Goal: Transaction & Acquisition: Obtain resource

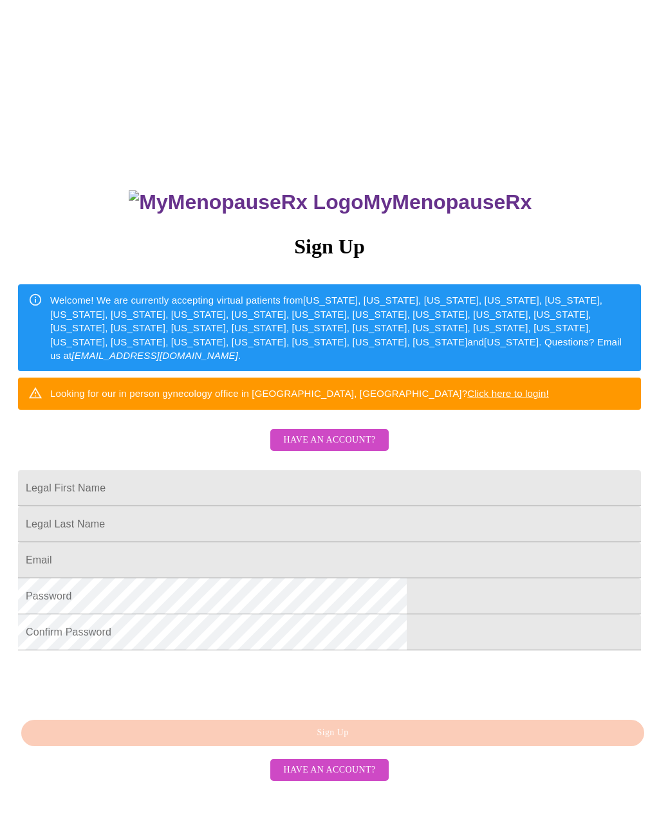
click at [318, 448] on span "Have an account?" at bounding box center [329, 440] width 92 height 16
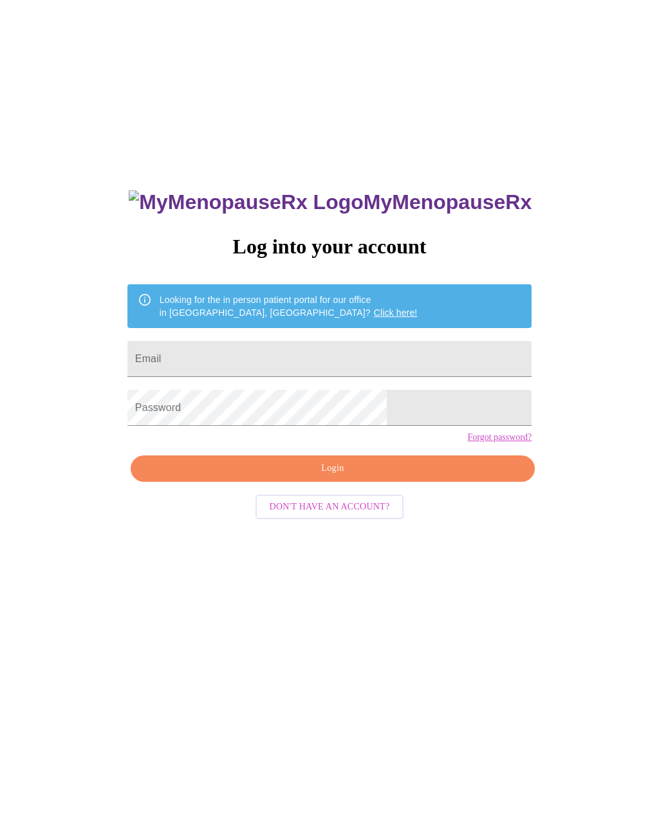
click at [221, 363] on input "Email" at bounding box center [329, 359] width 404 height 36
click at [239, 360] on input "Email" at bounding box center [329, 359] width 404 height 36
type input "[EMAIL_ADDRESS][DOMAIN_NAME]"
click at [319, 482] on button "Login" at bounding box center [333, 468] width 404 height 26
click at [318, 477] on span "Login" at bounding box center [332, 468] width 374 height 16
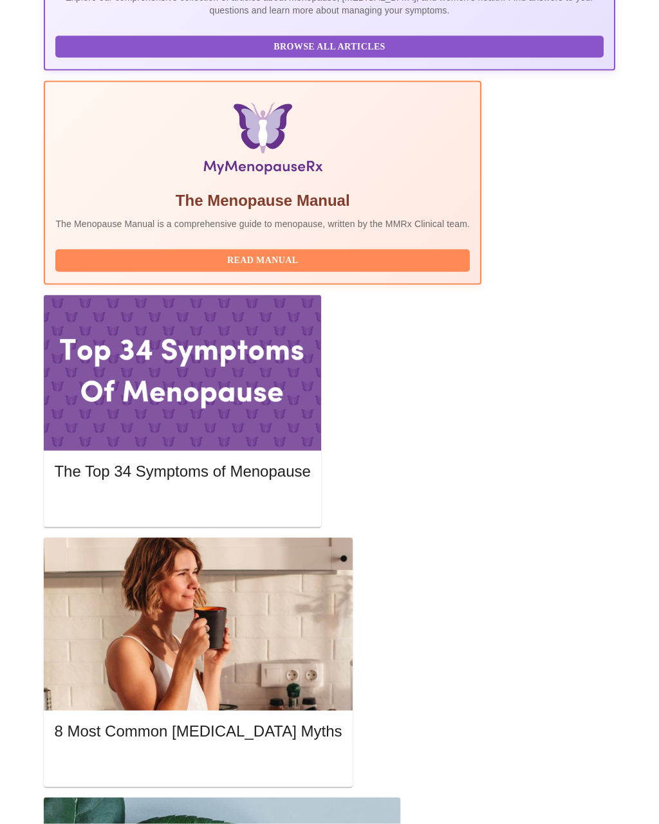
scroll to position [363, 0]
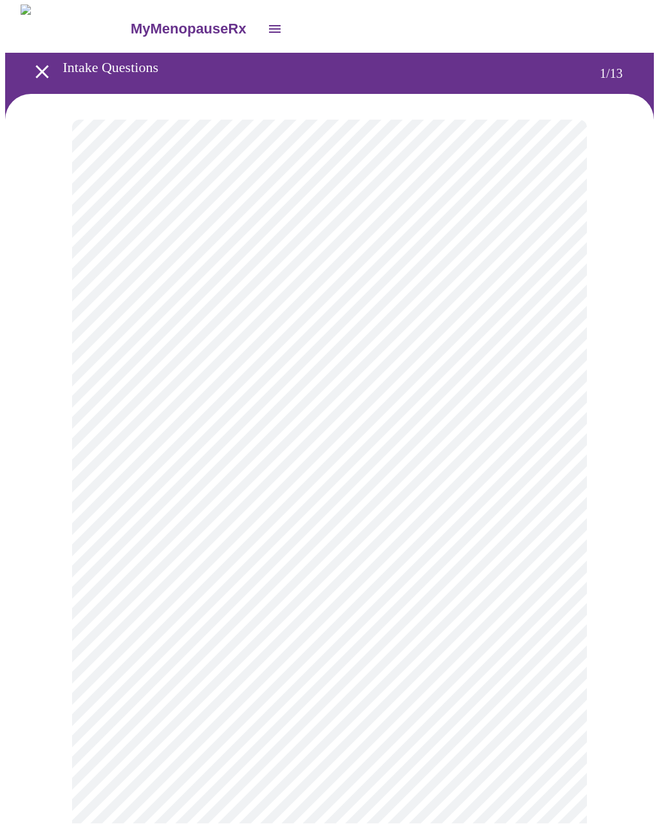
scroll to position [1, 0]
click at [159, 276] on body "MyMenopauseRx Intake Questions 1 / 13" at bounding box center [329, 591] width 648 height 1173
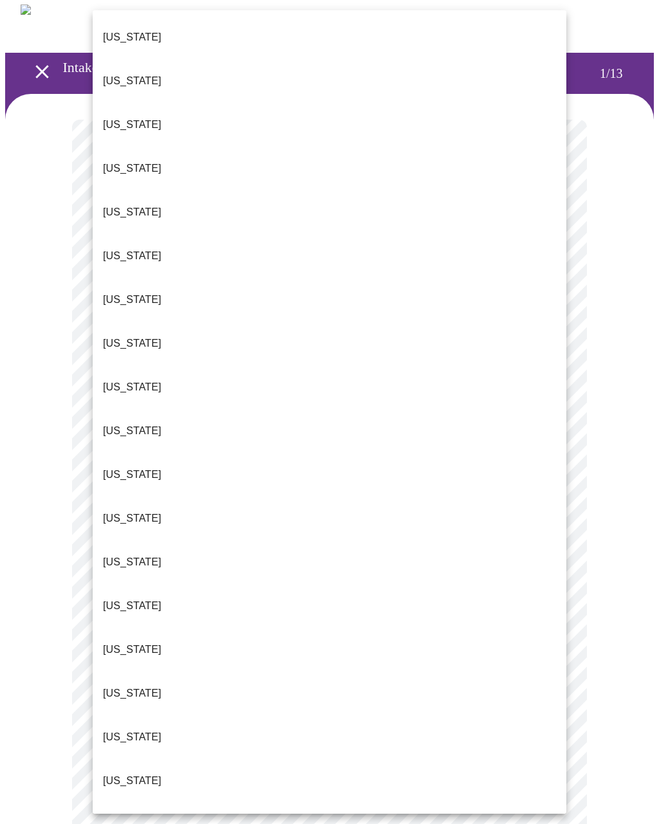
click at [122, 729] on p "[US_STATE]" at bounding box center [132, 736] width 59 height 15
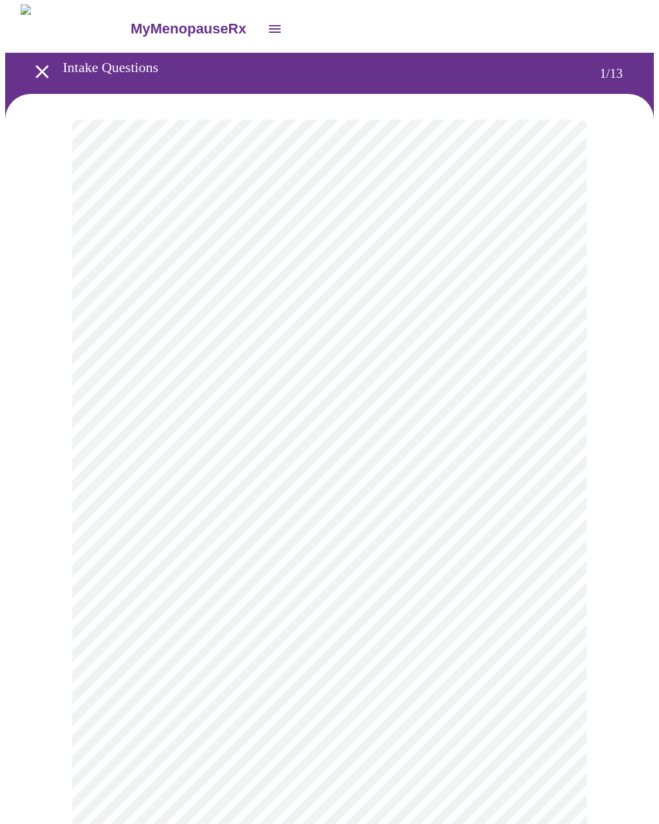
click at [122, 370] on body "MyMenopauseRx Intake Questions 1 / 13" at bounding box center [329, 588] width 648 height 1166
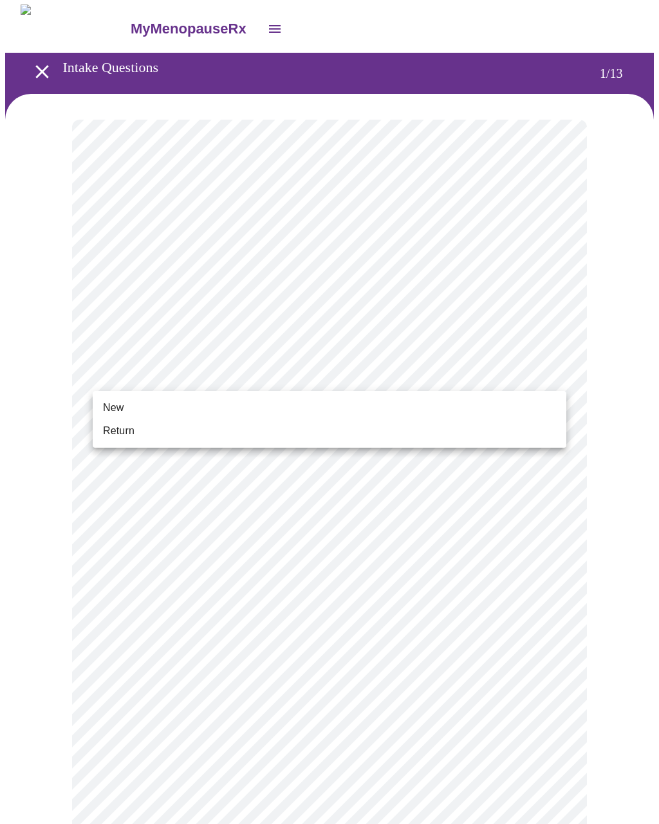
click at [114, 431] on span "Return" at bounding box center [119, 430] width 32 height 15
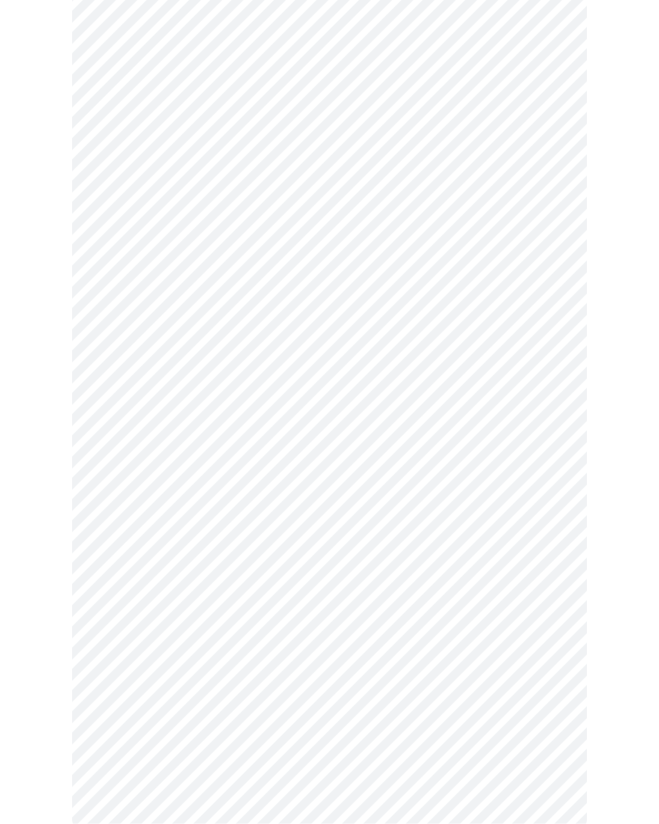
scroll to position [302, 0]
click at [555, 73] on body "MyMenopauseRx Intake Questions 1 / 13" at bounding box center [329, 283] width 648 height 1149
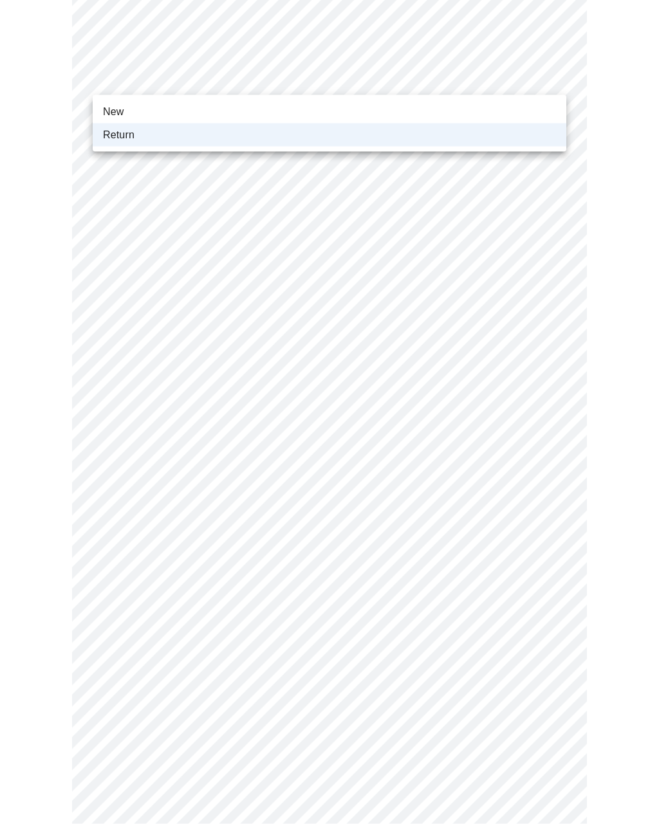
scroll to position [296, 0]
click at [117, 113] on span "New" at bounding box center [113, 111] width 21 height 15
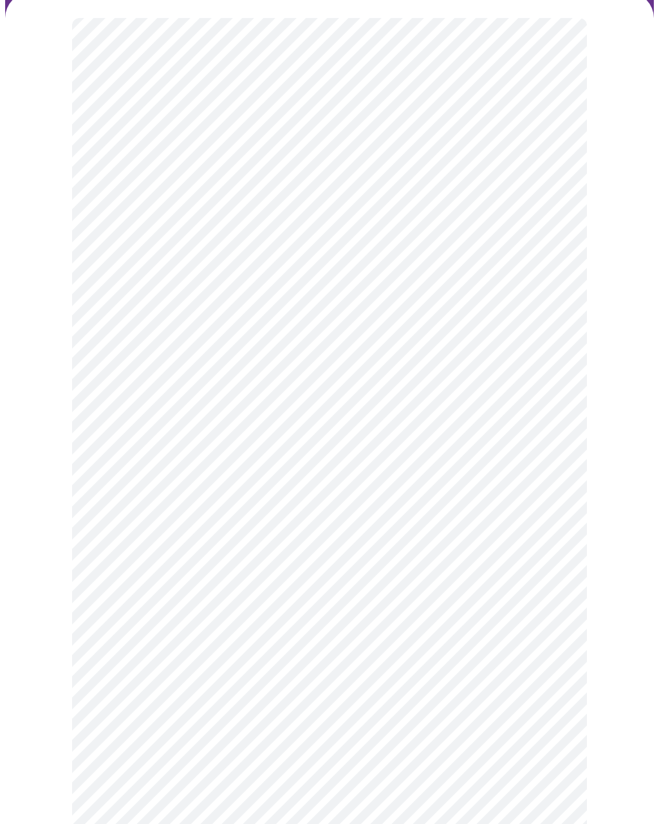
scroll to position [94, 0]
click at [554, 181] on body "MyMenopauseRx Intake Questions 1 / 13" at bounding box center [329, 391] width 648 height 1149
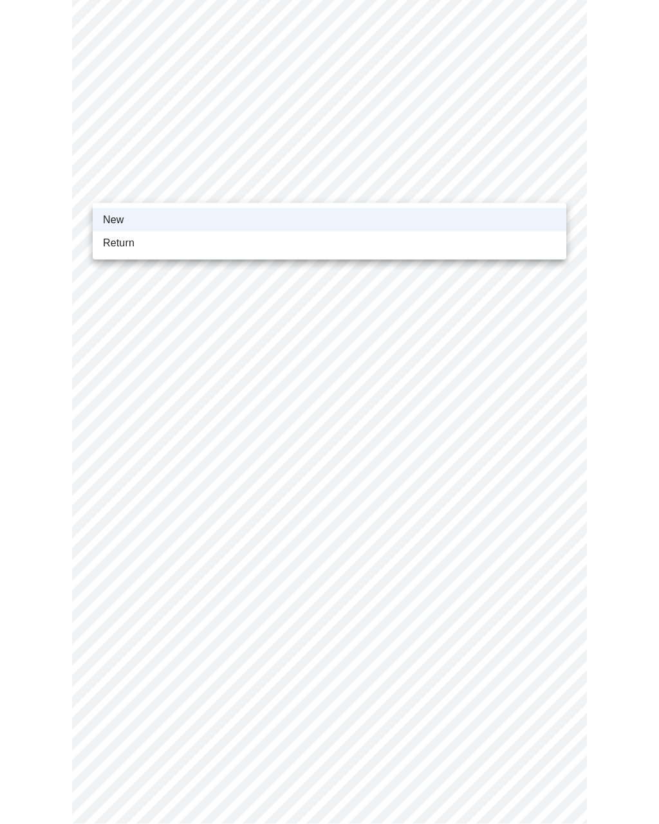
scroll to position [188, 0]
click at [120, 250] on span "Return" at bounding box center [119, 242] width 32 height 15
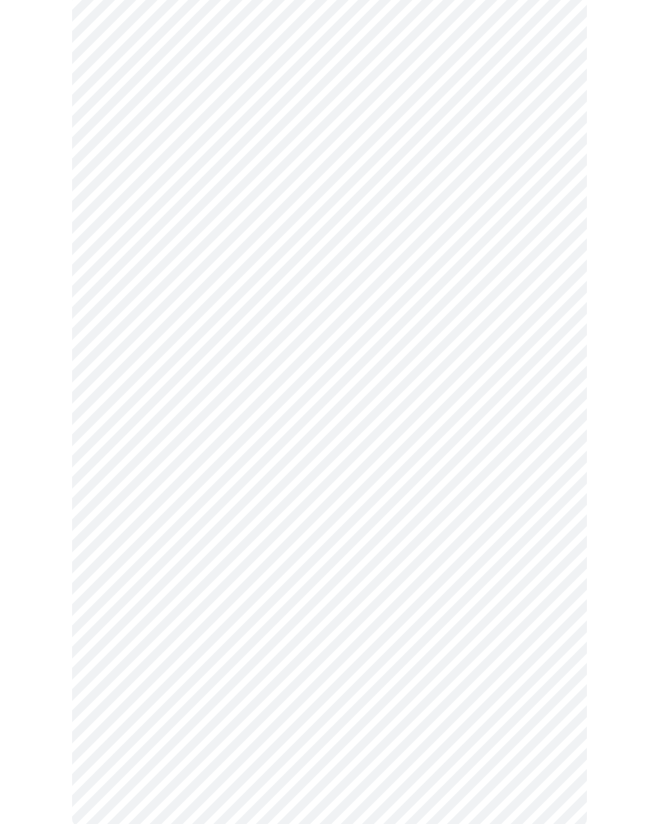
scroll to position [0, 0]
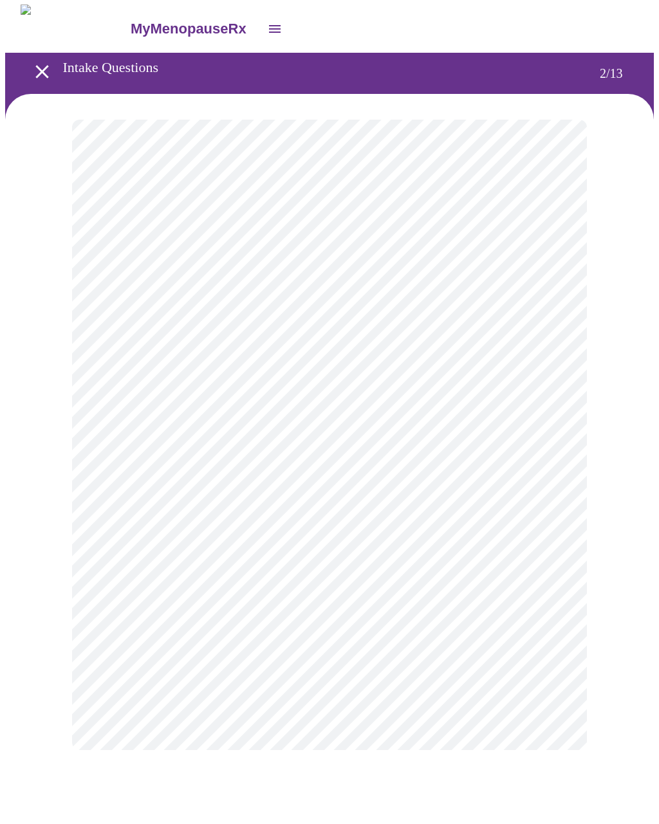
click at [158, 262] on body "MyMenopauseRx Intake Questions 2 / 13" at bounding box center [329, 390] width 648 height 771
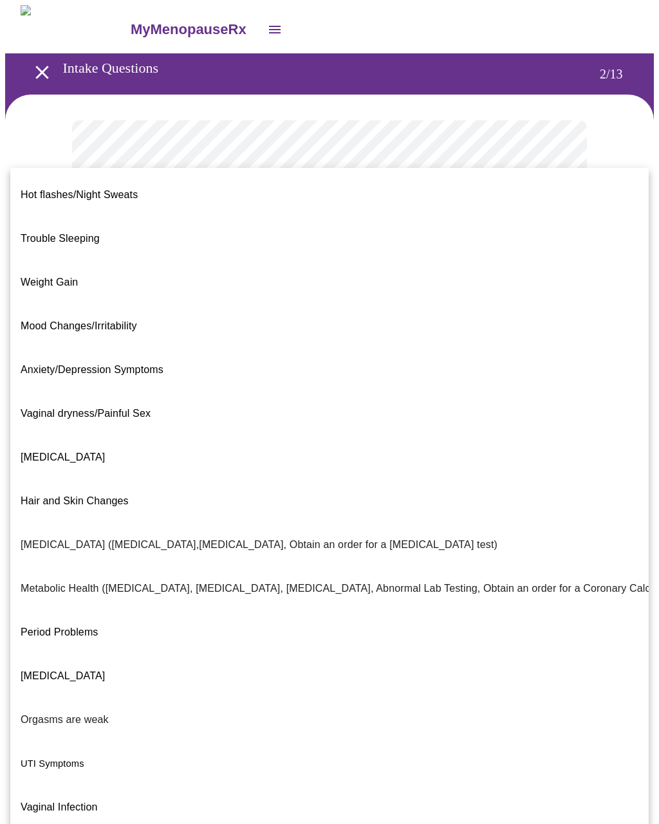
click at [32, 277] on span "Weight Gain" at bounding box center [49, 282] width 57 height 11
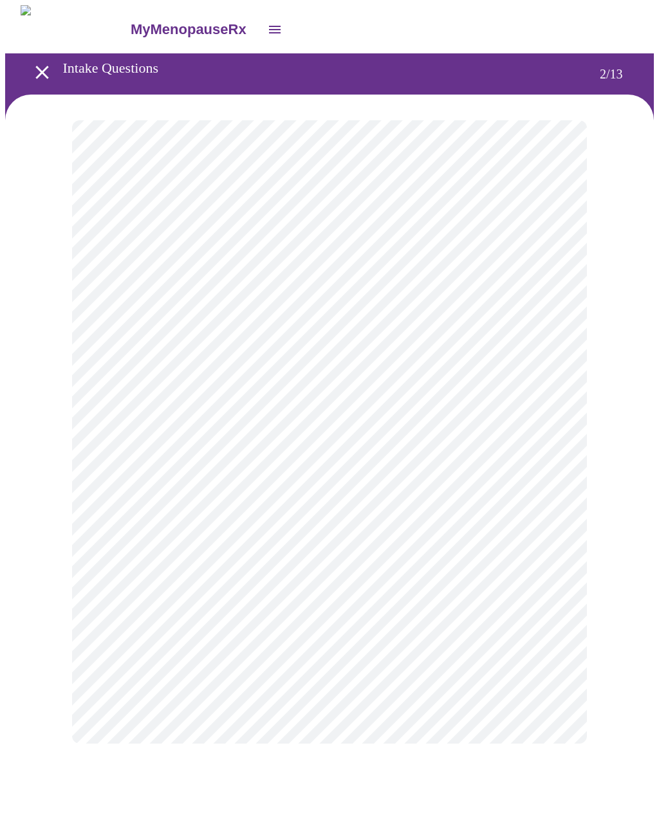
click at [128, 392] on body "MyMenopauseRx Intake Questions 2 / 13" at bounding box center [329, 387] width 648 height 764
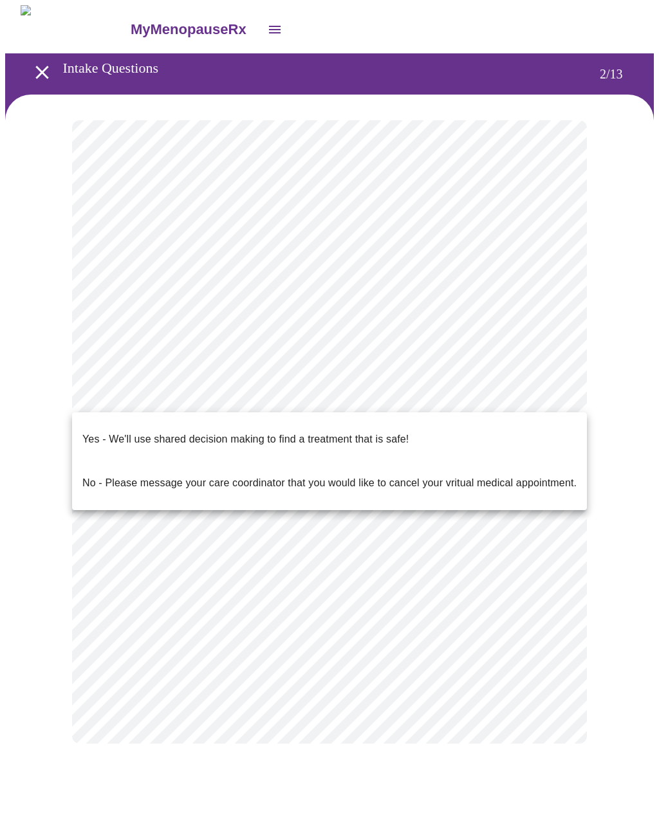
click at [104, 432] on p "Yes - We'll use shared decision making to find a treatment that is safe!" at bounding box center [245, 439] width 326 height 15
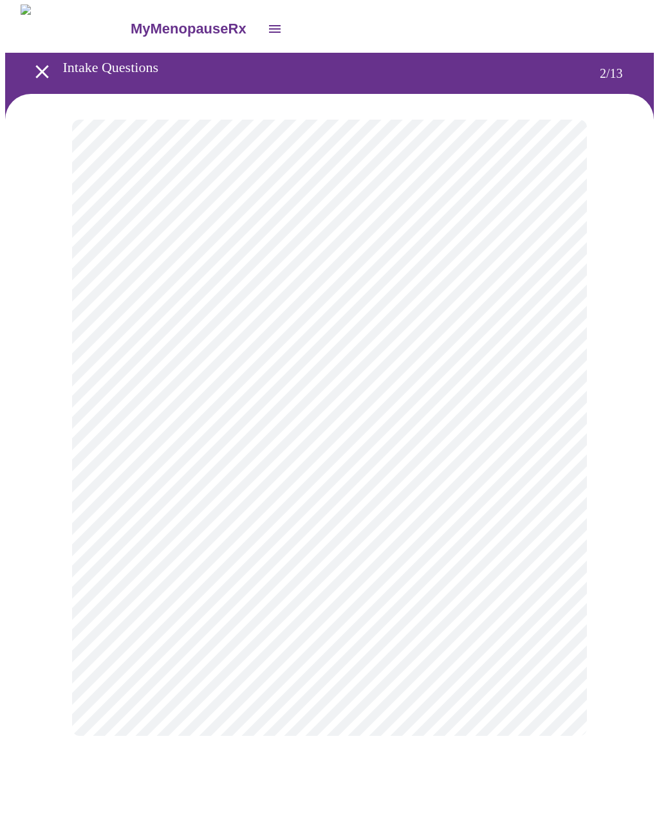
click at [39, 71] on icon "open drawer" at bounding box center [42, 72] width 23 height 23
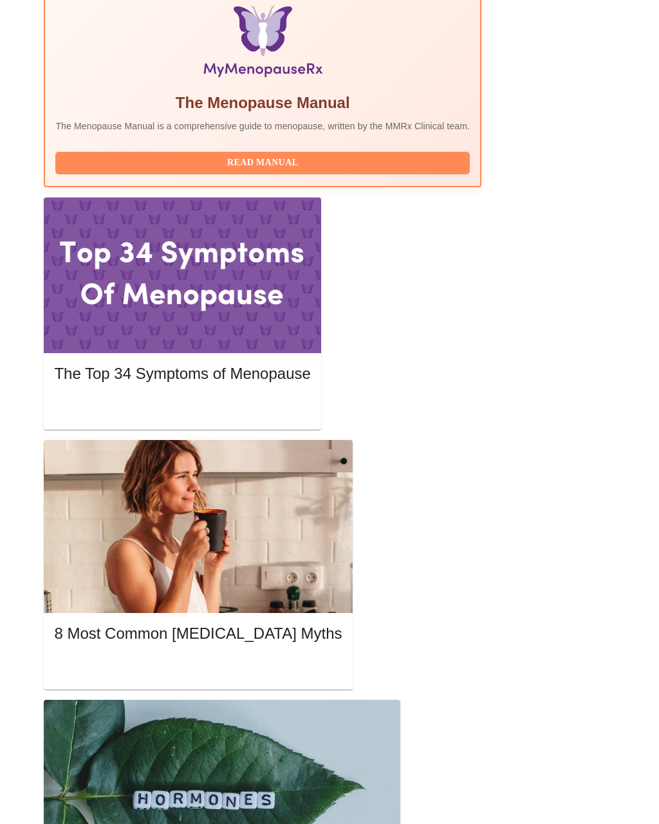
scroll to position [465, 0]
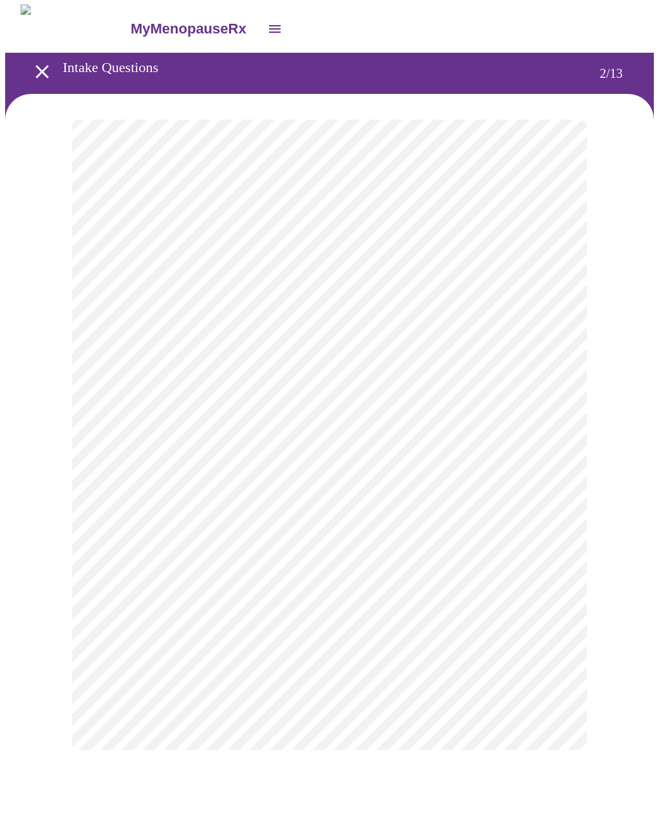
click at [123, 251] on body "MyMenopauseRx Intake Questions 2 / 13" at bounding box center [329, 390] width 648 height 771
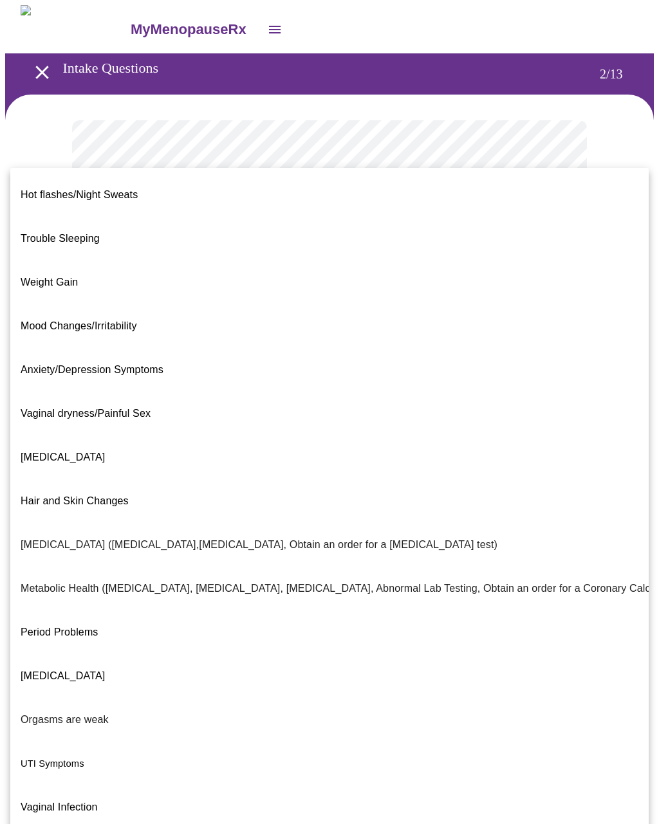
click at [36, 277] on span "Weight Gain" at bounding box center [49, 282] width 57 height 11
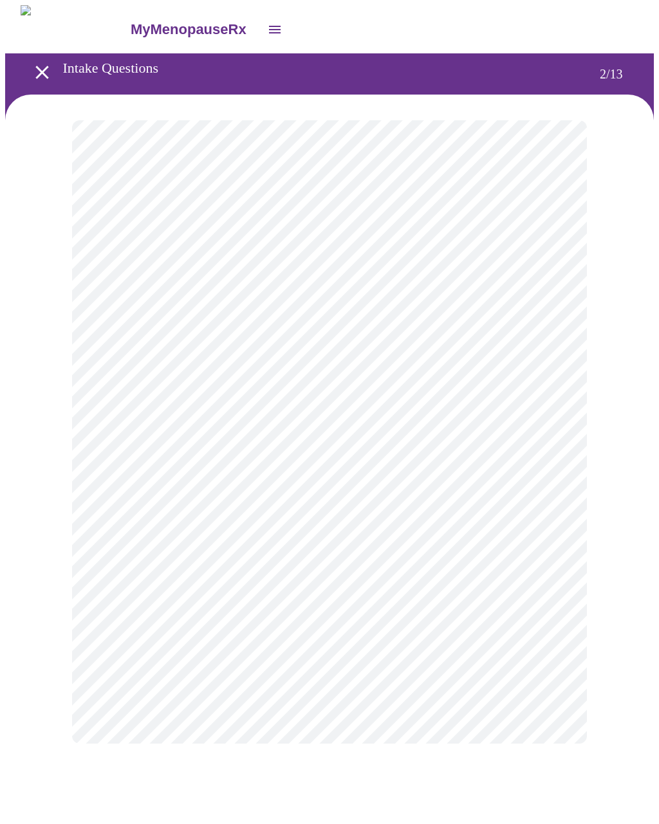
click at [112, 394] on body "MyMenopauseRx Intake Questions 2 / 13" at bounding box center [329, 387] width 648 height 764
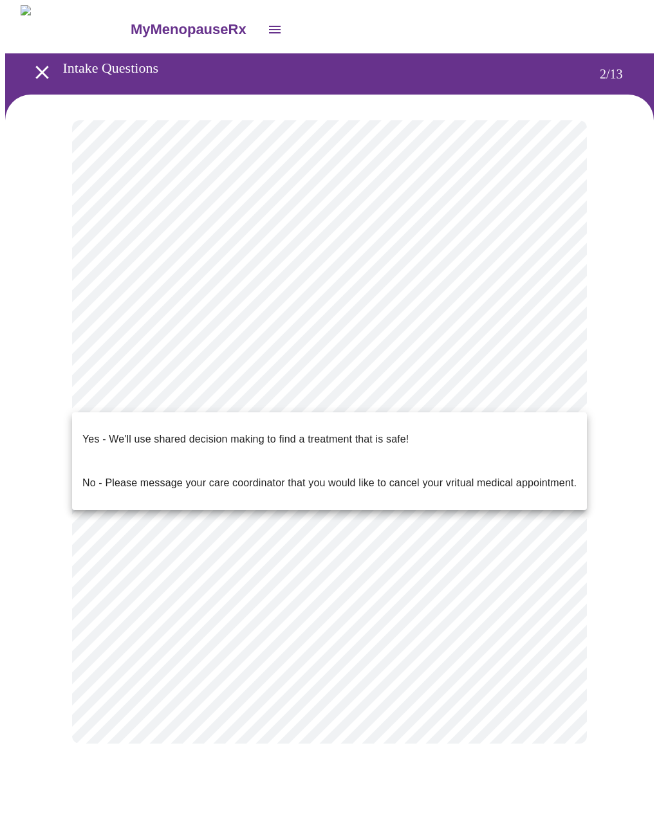
click at [102, 432] on p "Yes - We'll use shared decision making to find a treatment that is safe!" at bounding box center [245, 439] width 326 height 15
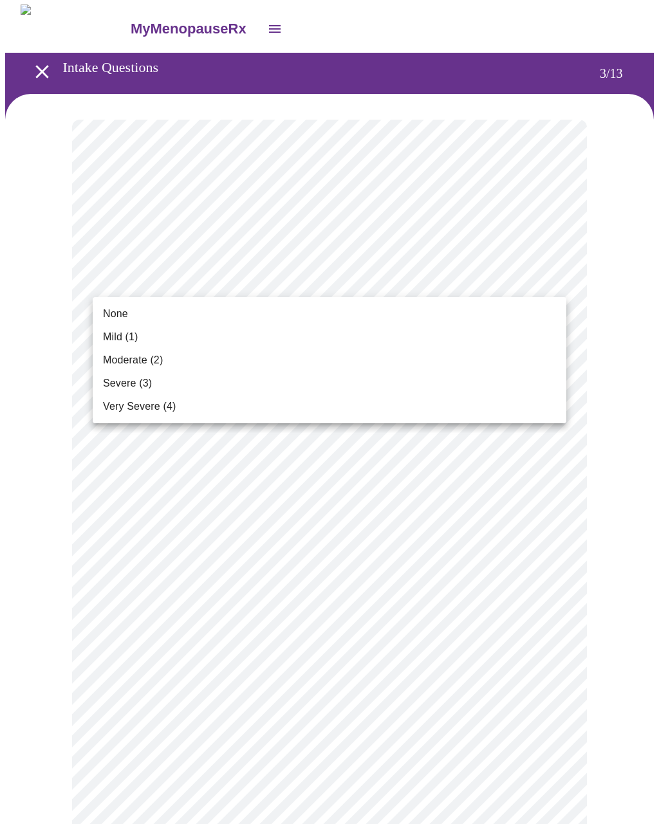
click at [113, 340] on span "Mild (1)" at bounding box center [120, 336] width 35 height 15
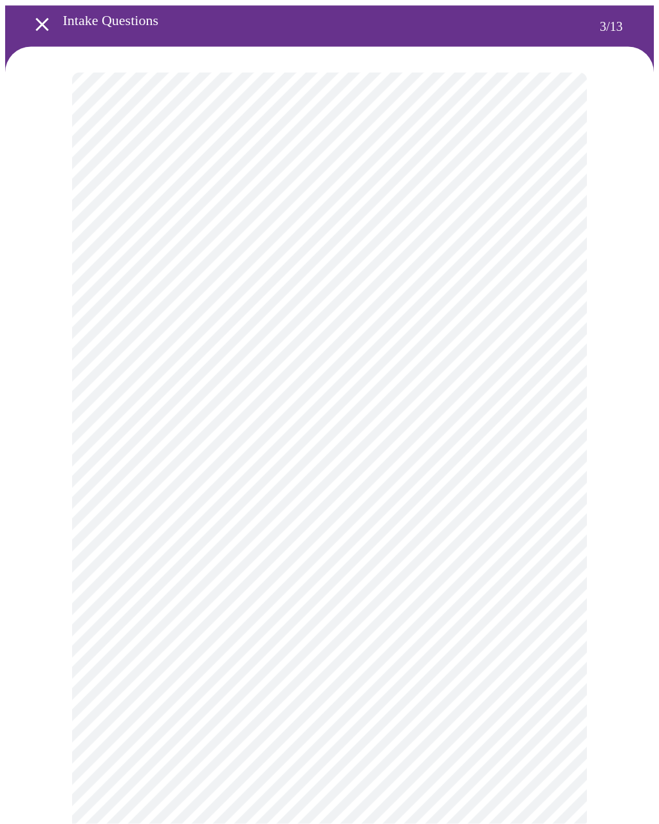
scroll to position [48, 0]
click at [112, 335] on body "MyMenopauseRx Intake Questions 3 / 13" at bounding box center [329, 800] width 648 height 1686
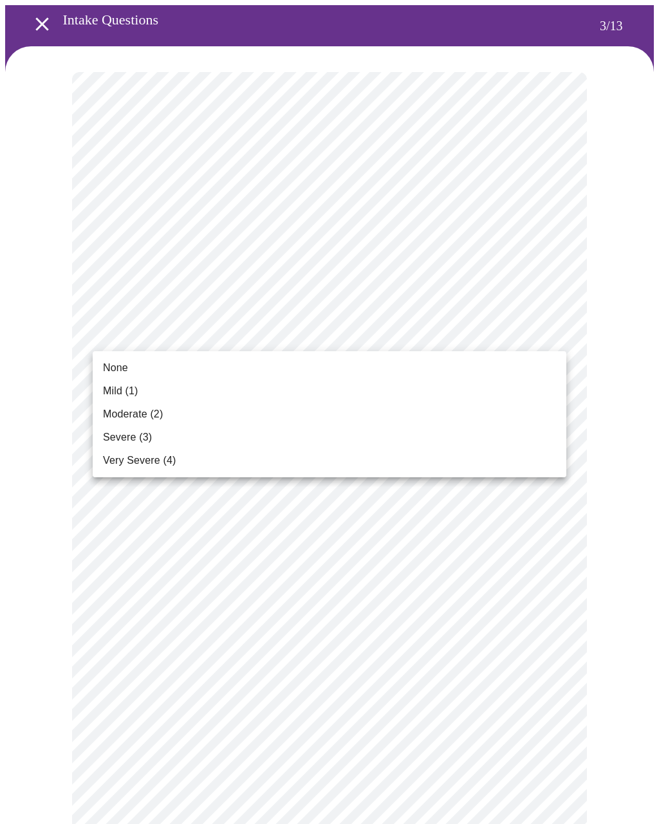
click at [105, 372] on span "None" at bounding box center [115, 367] width 25 height 15
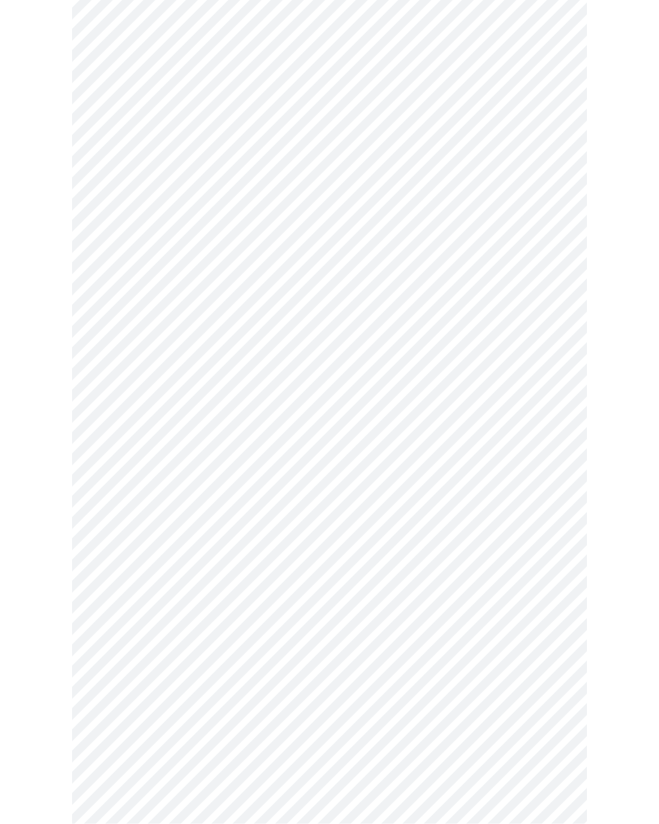
scroll to position [146, 0]
click at [118, 343] on body "MyMenopauseRx Intake Questions 3 / 13" at bounding box center [329, 693] width 648 height 1669
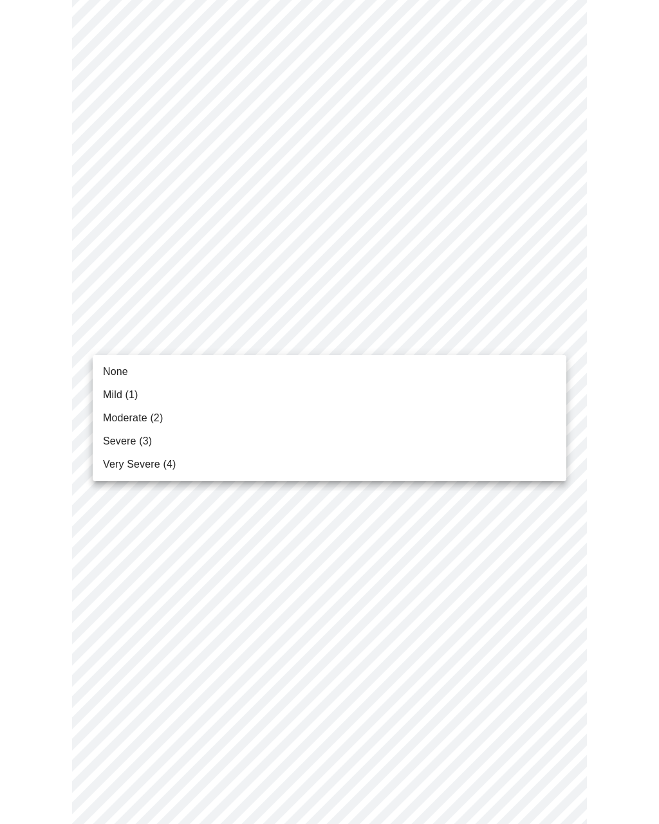
click at [109, 395] on span "Mild (1)" at bounding box center [120, 394] width 35 height 15
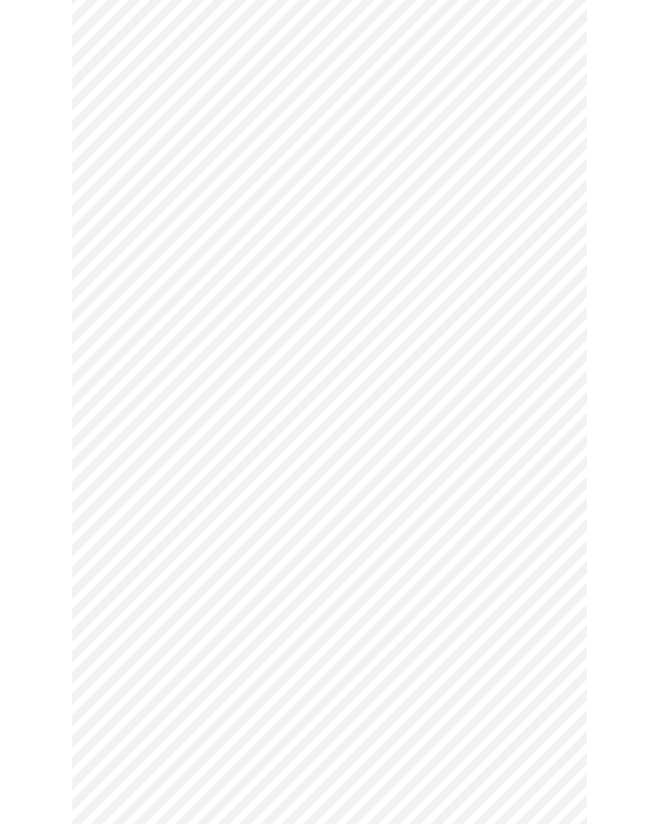
scroll to position [286, 0]
click at [123, 305] on body "MyMenopauseRx Intake Questions 3 / 13" at bounding box center [329, 545] width 648 height 1652
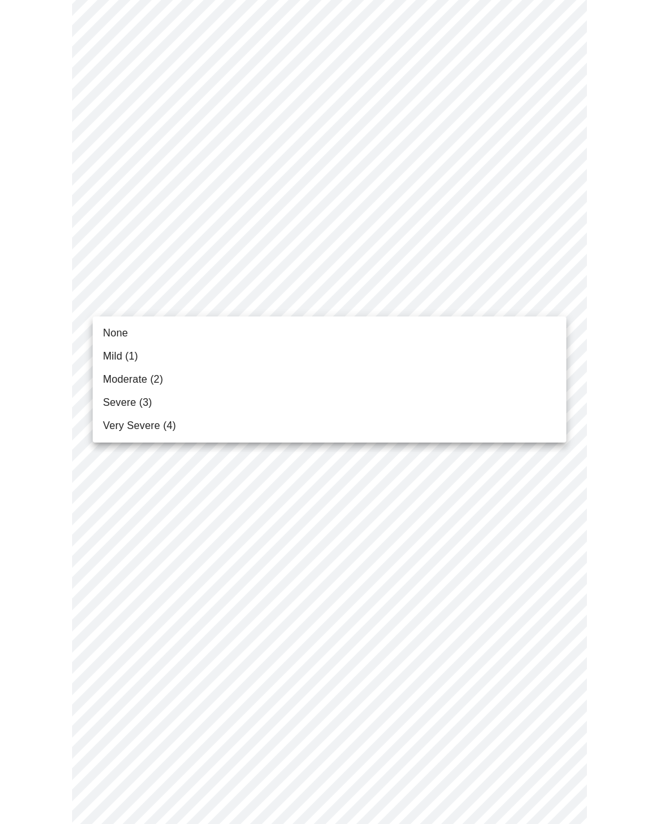
click at [107, 381] on span "Moderate (2)" at bounding box center [133, 379] width 60 height 15
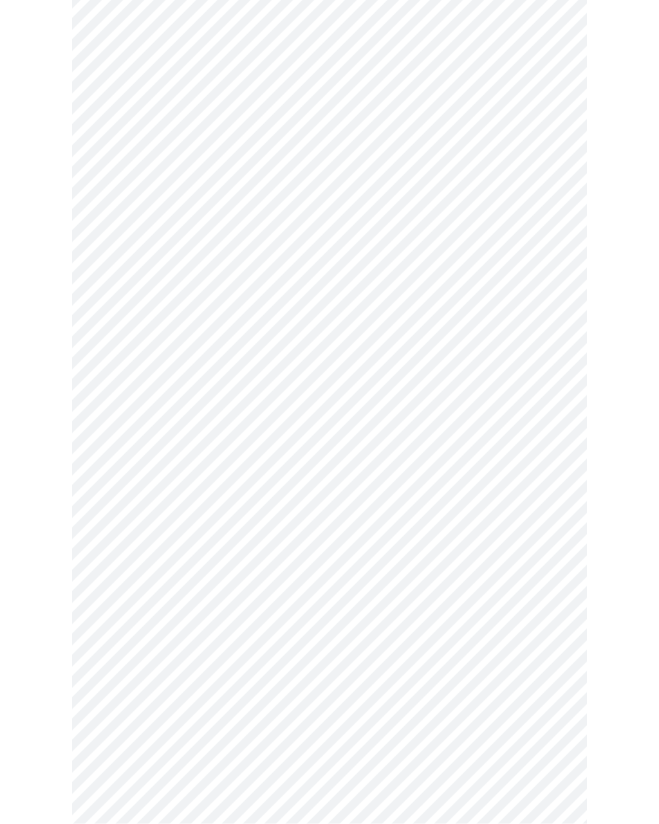
click at [118, 314] on body "MyMenopauseRx Intake Questions 3 / 13" at bounding box center [329, 465] width 648 height 1634
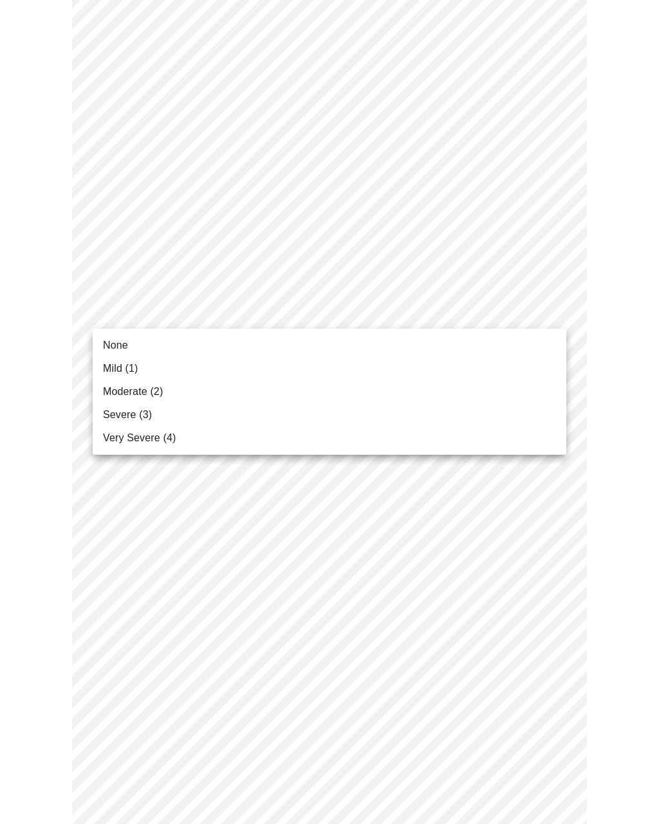
click at [107, 370] on span "Mild (1)" at bounding box center [120, 368] width 35 height 15
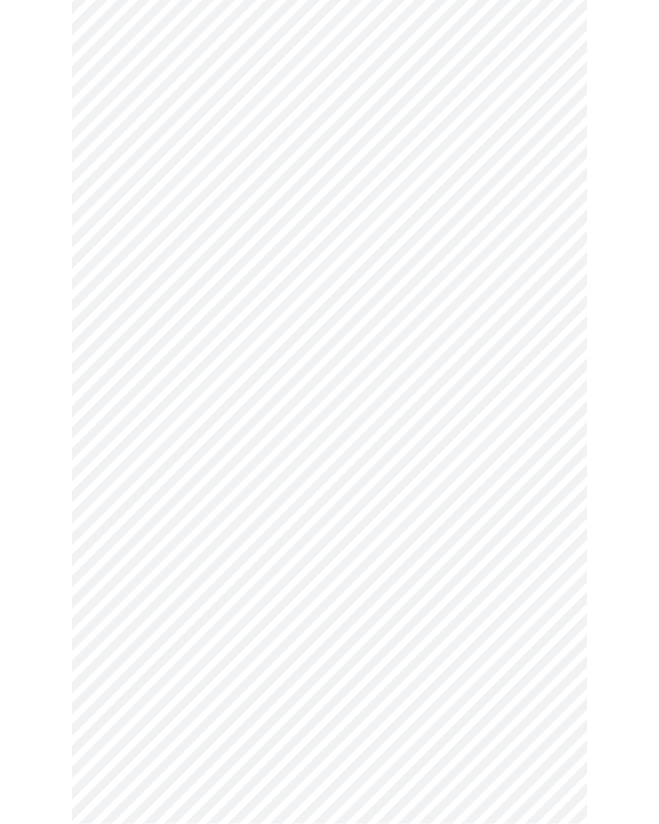
scroll to position [396, 0]
click at [116, 361] on body "MyMenopauseRx Intake Questions 3 / 13" at bounding box center [329, 417] width 648 height 1617
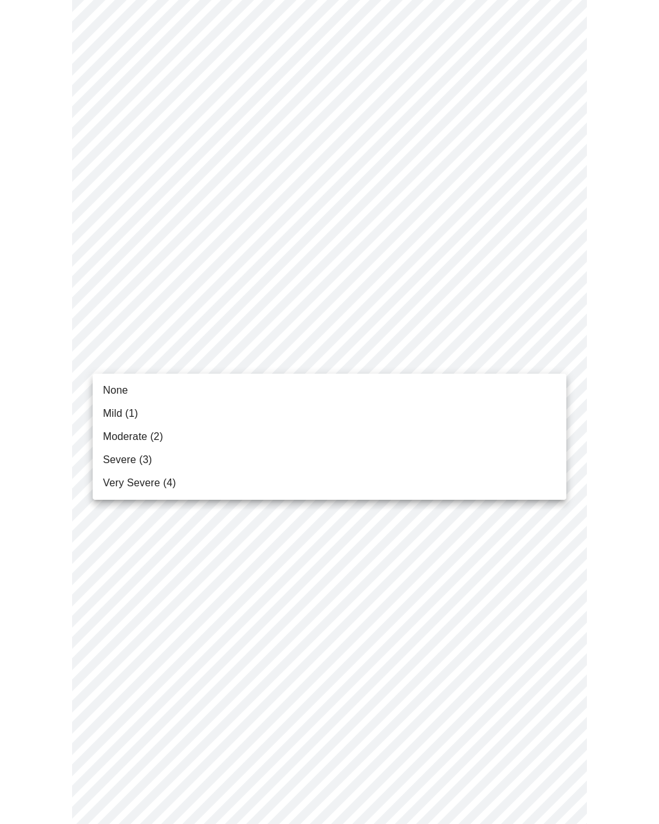
click at [104, 417] on span "Mild (1)" at bounding box center [120, 413] width 35 height 15
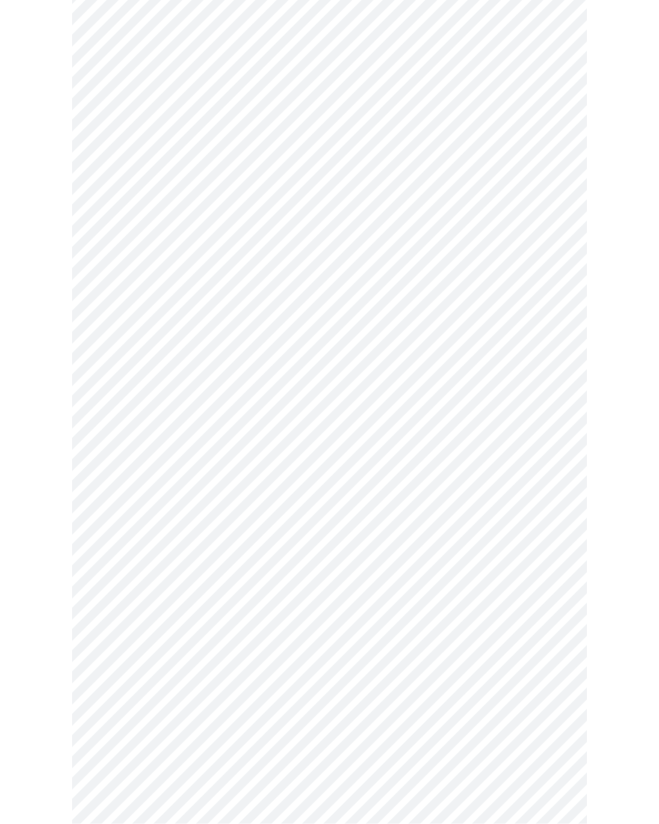
scroll to position [448, 0]
click at [111, 415] on body "MyMenopauseRx Intake Questions 3 / 13" at bounding box center [329, 356] width 648 height 1599
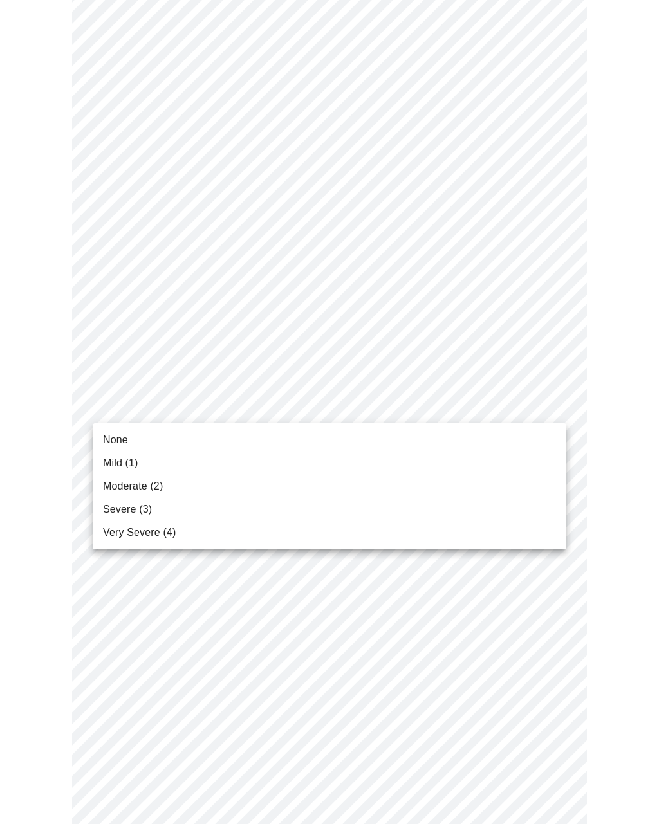
click at [105, 463] on span "Mild (1)" at bounding box center [120, 462] width 35 height 15
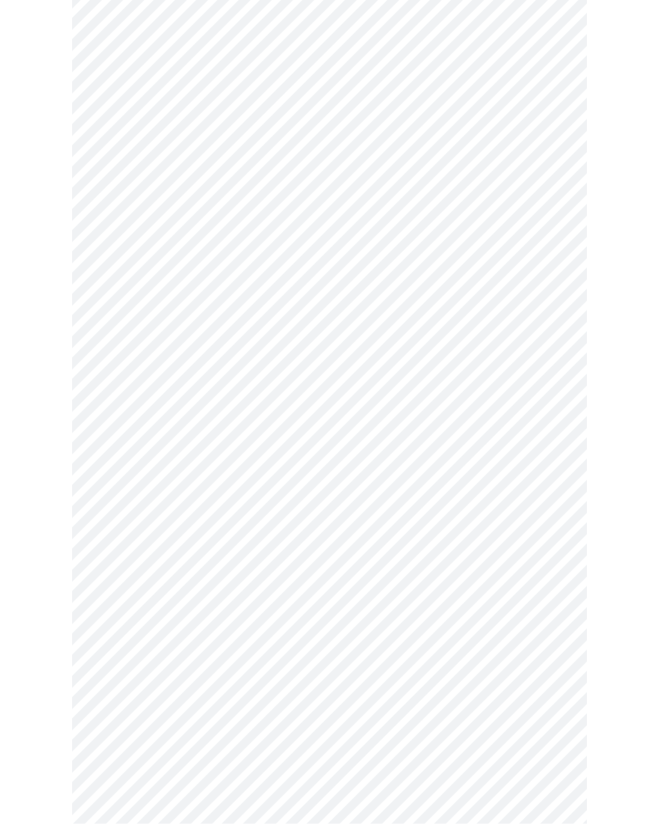
scroll to position [570, 0]
click at [119, 392] on body "MyMenopauseRx Intake Questions 3 / 13" at bounding box center [329, 226] width 648 height 1582
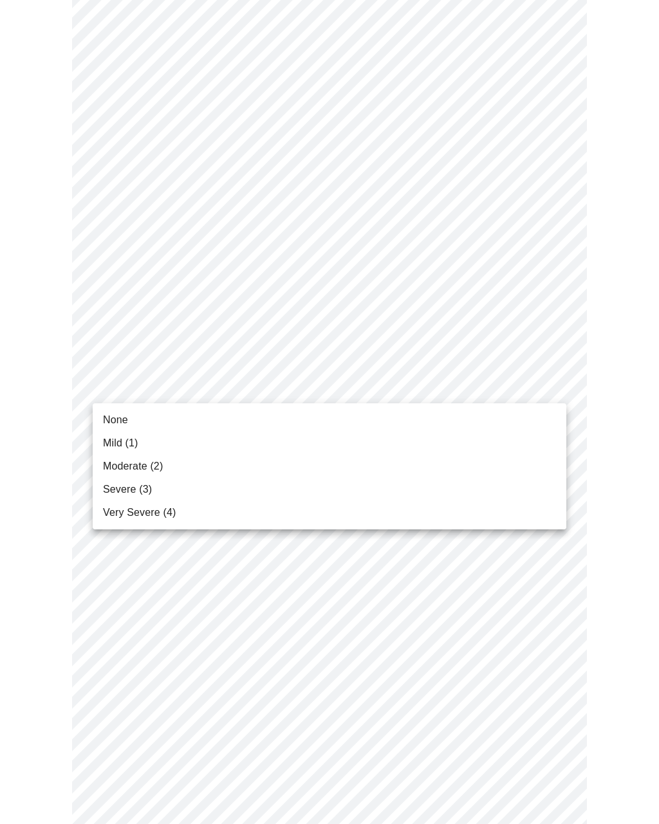
click at [105, 442] on span "Mild (1)" at bounding box center [120, 442] width 35 height 15
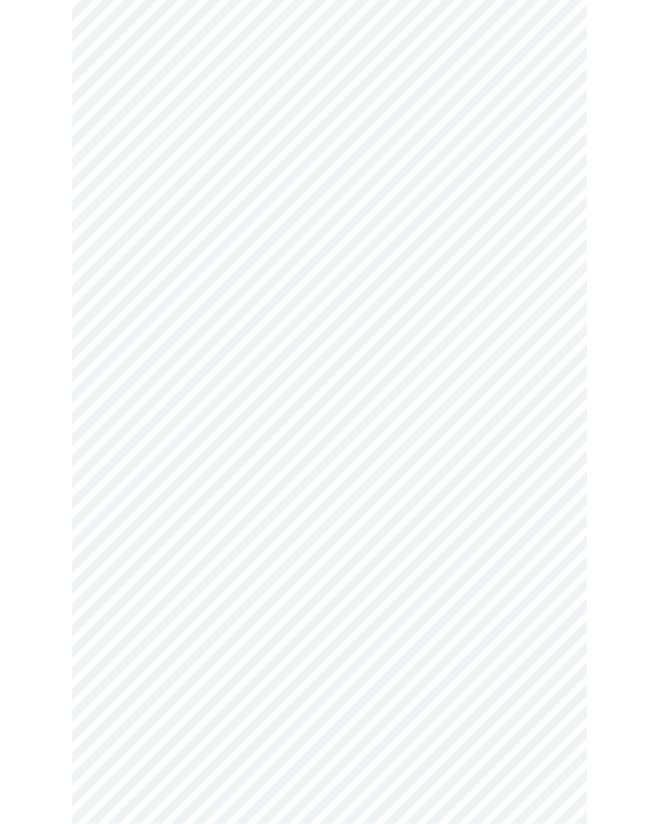
click at [104, 378] on body "MyMenopauseRx Intake Questions 3 / 13" at bounding box center [329, 210] width 648 height 1565
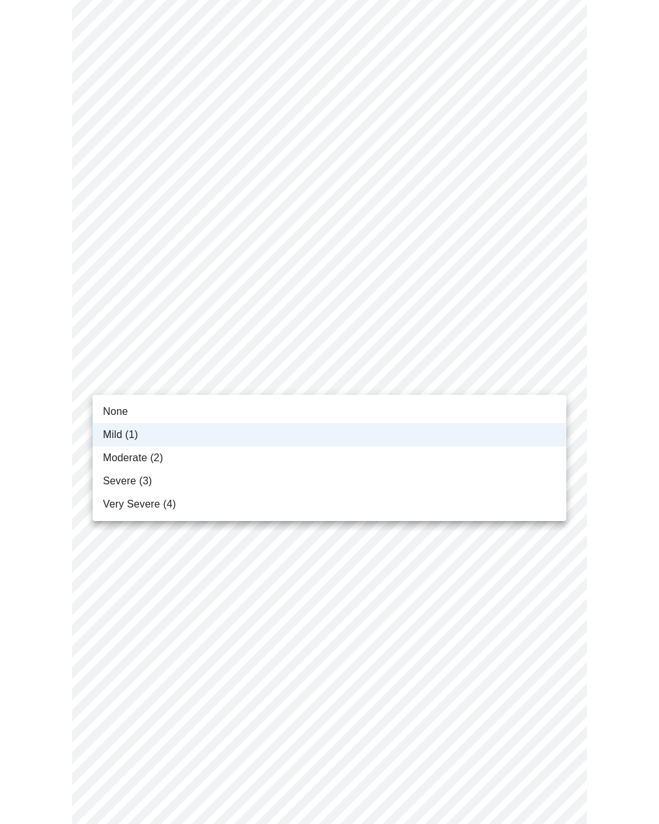
click at [108, 460] on span "Moderate (2)" at bounding box center [133, 457] width 60 height 15
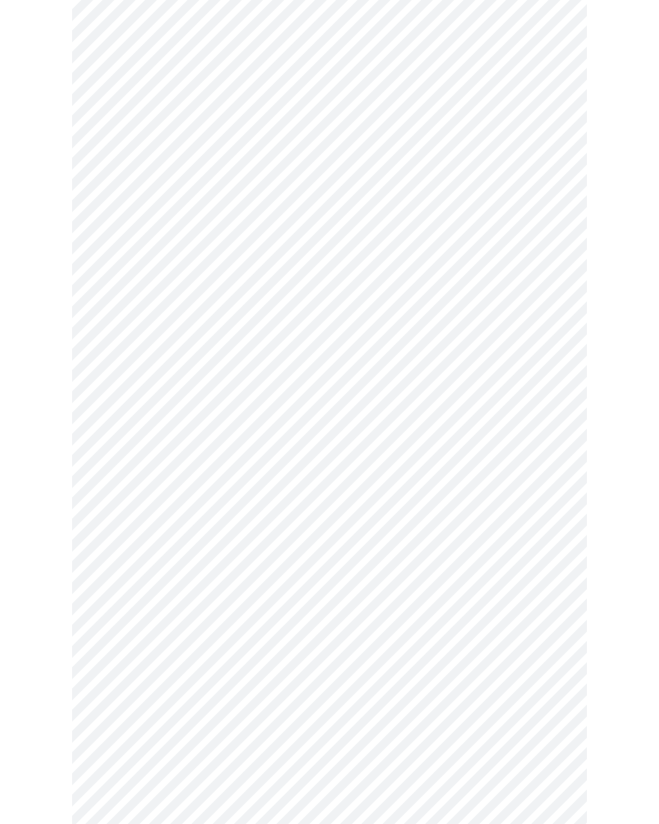
click at [105, 477] on body "MyMenopauseRx Intake Questions 3 / 13" at bounding box center [329, 209] width 648 height 1565
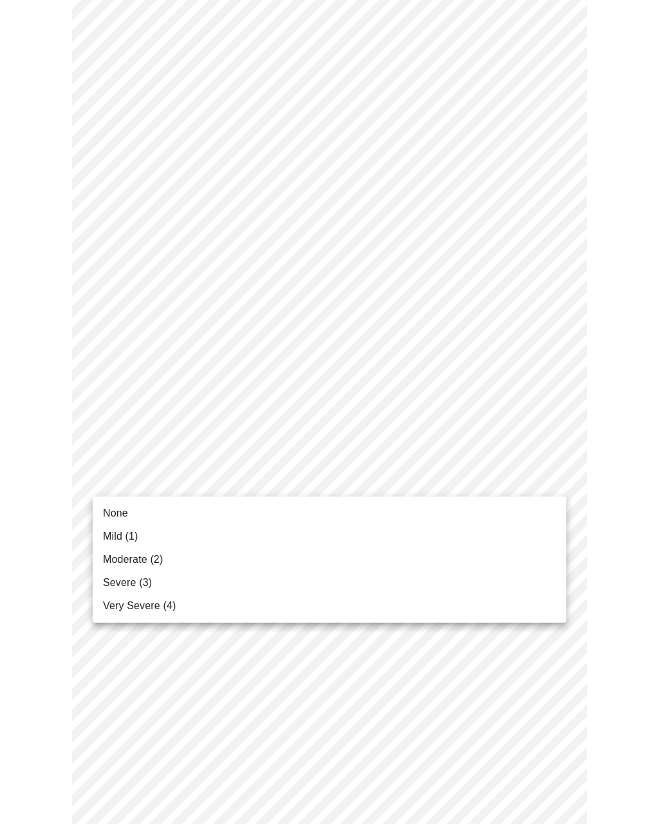
click at [104, 535] on span "Mild (1)" at bounding box center [120, 536] width 35 height 15
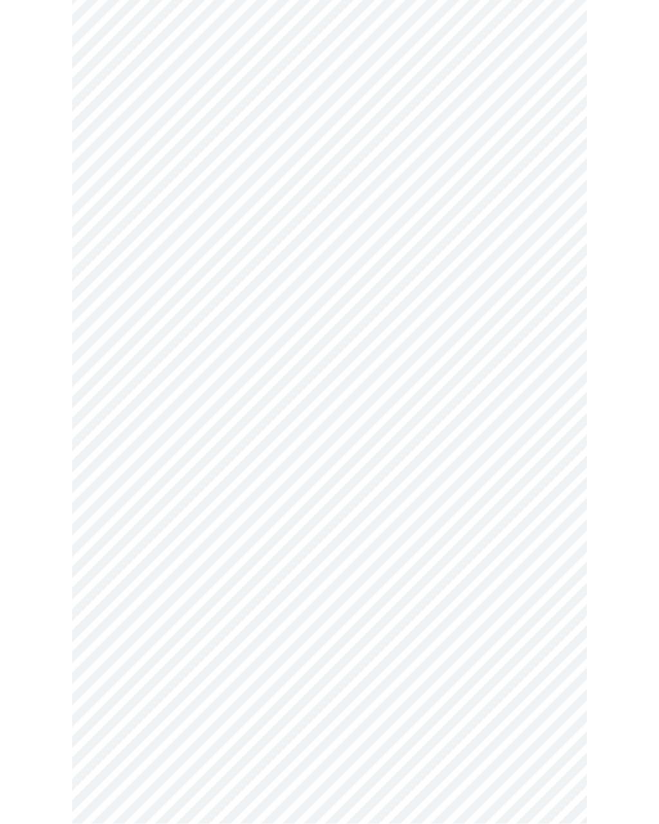
scroll to position [700, 0]
click at [119, 457] on body "MyMenopauseRx Intake Questions 3 / 13" at bounding box center [329, 78] width 648 height 1547
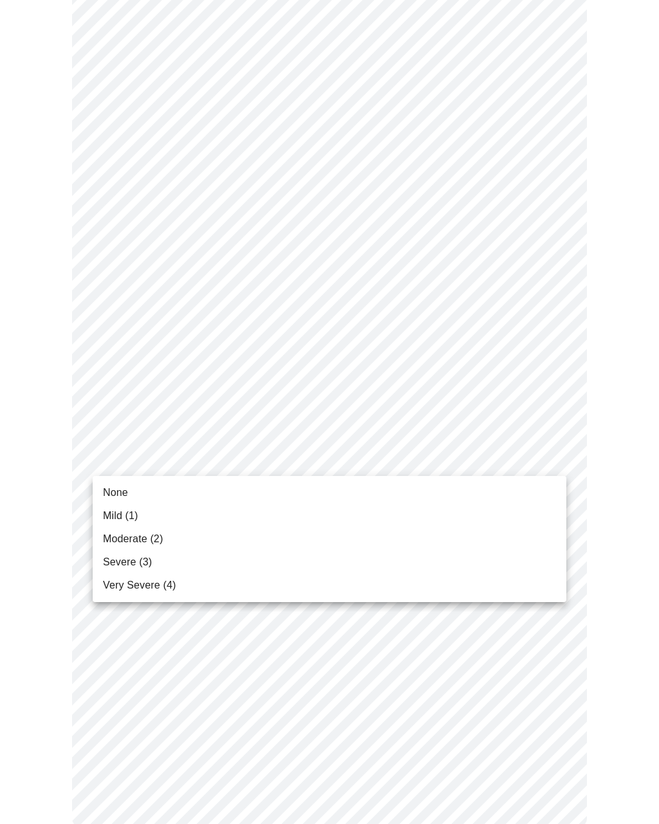
click at [110, 538] on span "Moderate (2)" at bounding box center [133, 538] width 60 height 15
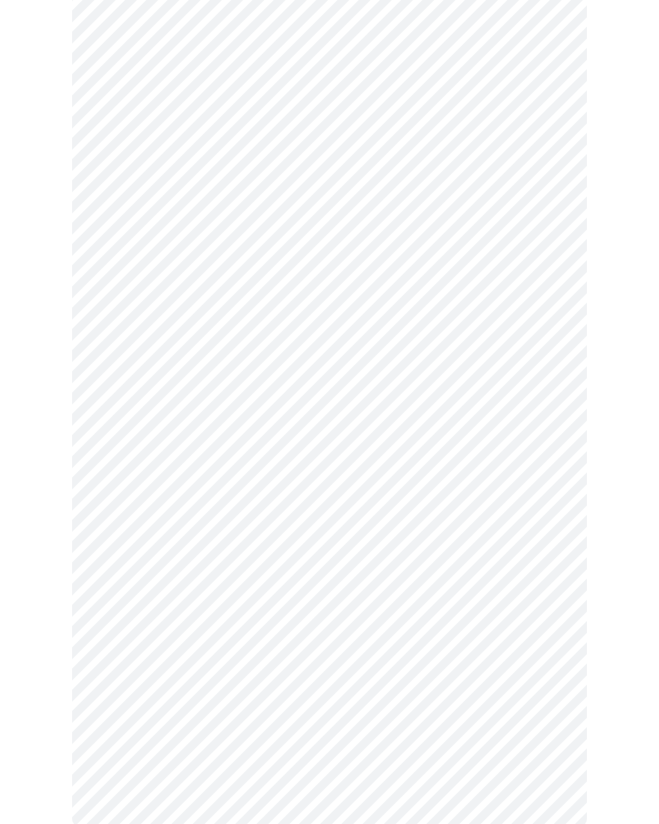
click at [131, 583] on body "MyMenopauseRx Intake Questions 3 / 13" at bounding box center [329, 87] width 648 height 1530
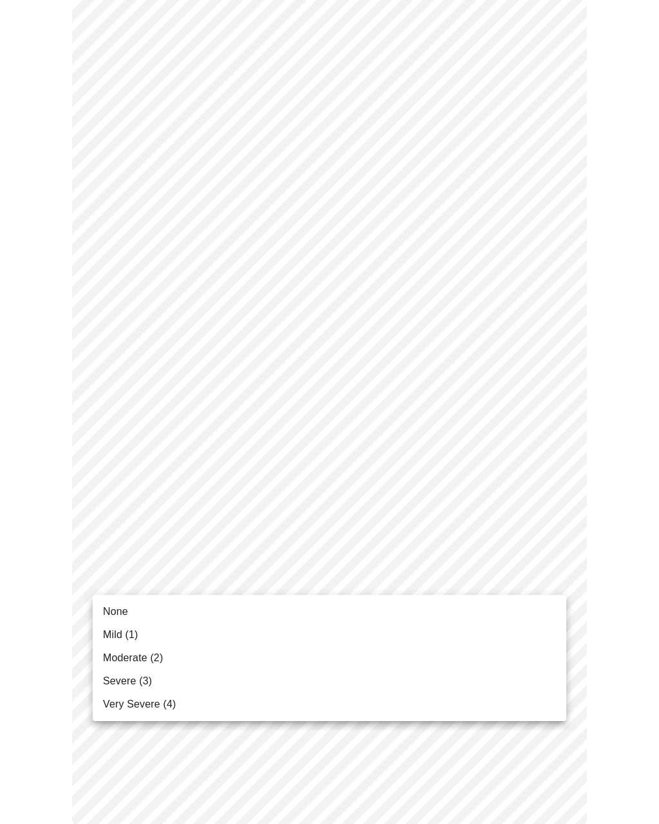
click at [123, 657] on span "Moderate (2)" at bounding box center [133, 657] width 60 height 15
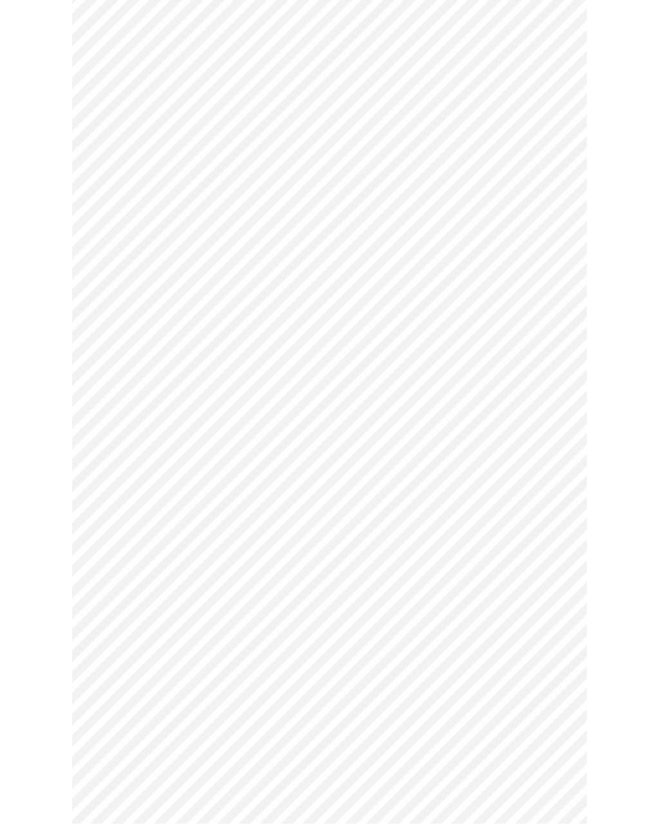
scroll to position [129, 0]
click at [112, 607] on body "MyMenopauseRx Intake Questions 4 / 13" at bounding box center [329, 484] width 648 height 1214
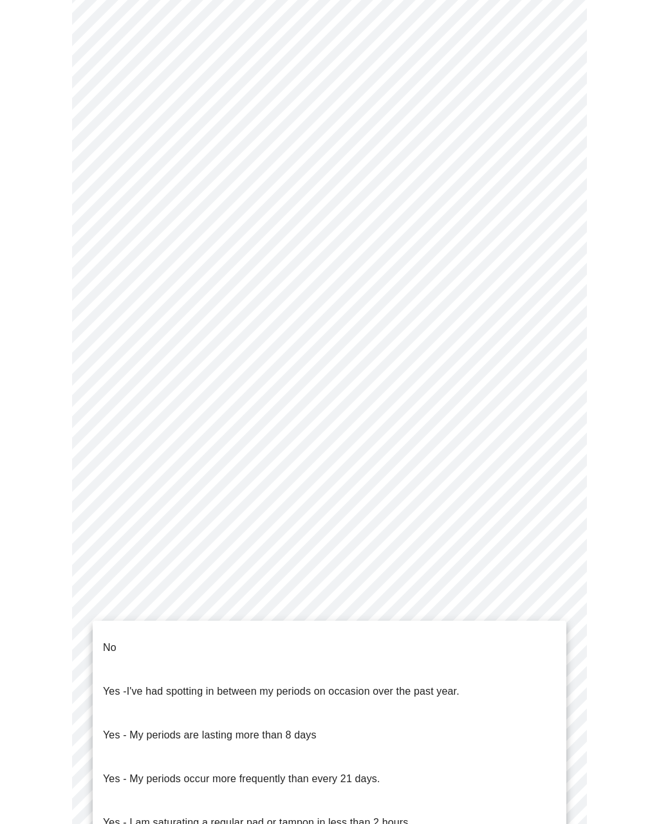
click at [105, 640] on p "No" at bounding box center [110, 647] width 14 height 15
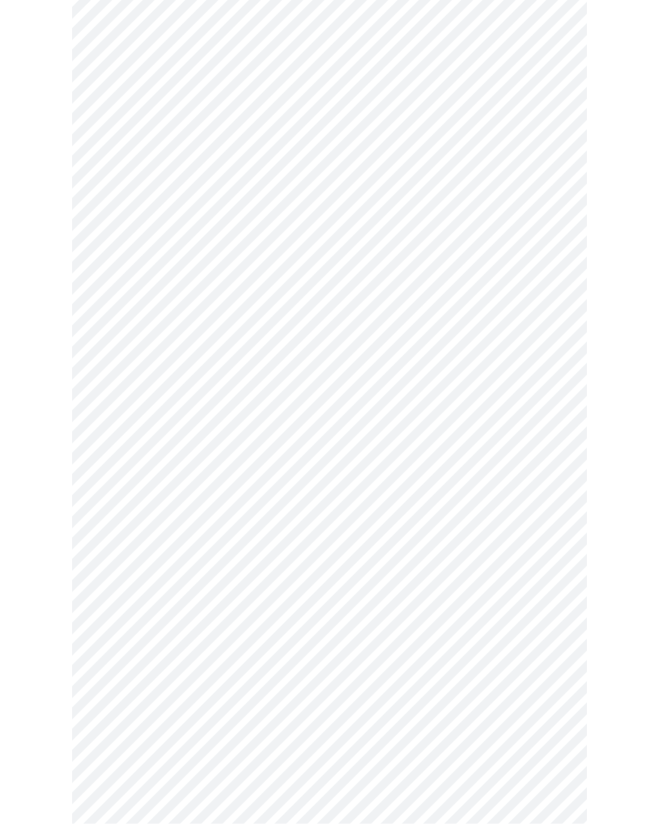
scroll to position [186, 0]
click at [115, 635] on body "MyMenopauseRx Intake Questions 4 / 13" at bounding box center [329, 422] width 648 height 1207
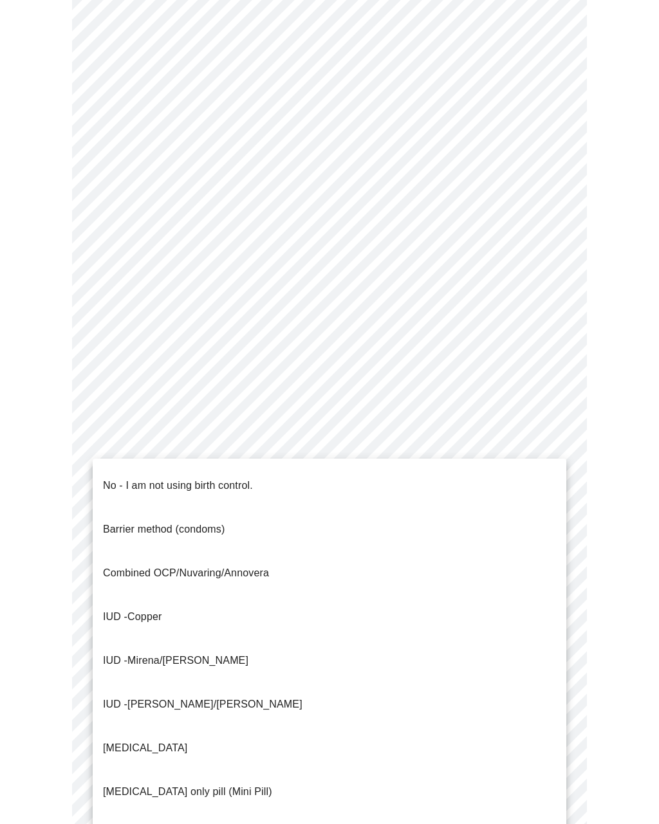
click at [111, 480] on p "No - I am not using birth control." at bounding box center [178, 485] width 150 height 15
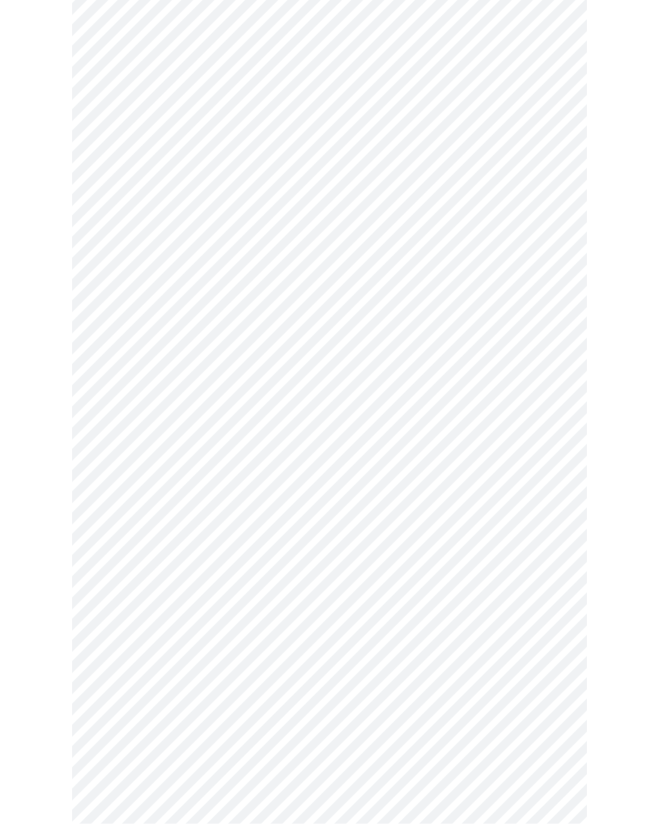
scroll to position [353, 0]
click at [116, 581] on body "MyMenopauseRx Intake Questions 4 / 13" at bounding box center [329, 252] width 648 height 1200
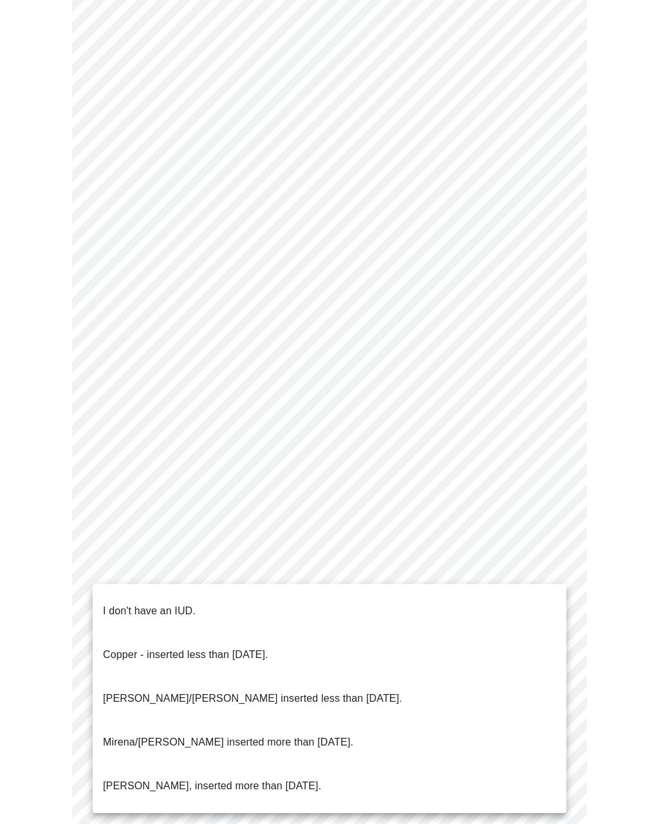
click at [116, 604] on p "I don't have an IUD." at bounding box center [149, 610] width 93 height 15
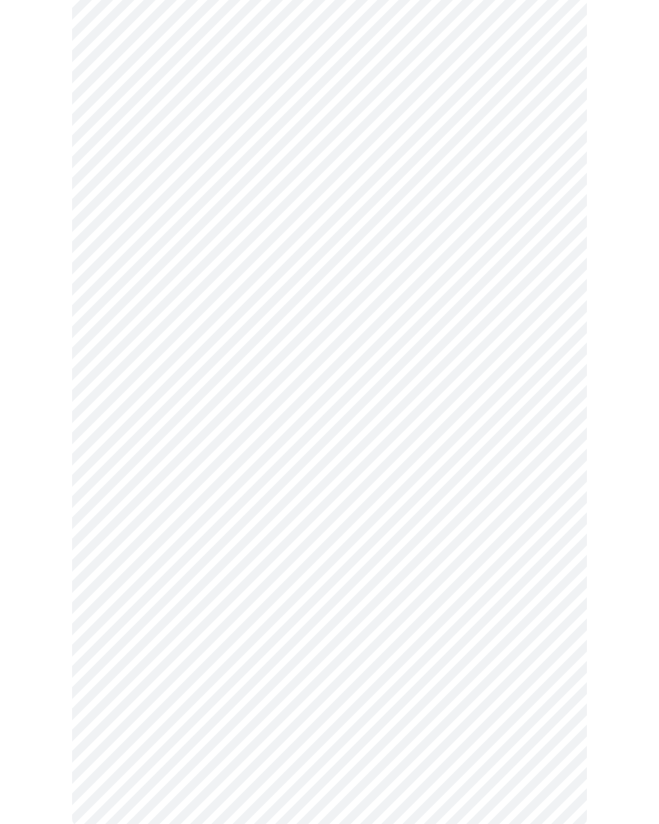
click at [123, 673] on body "MyMenopauseRx Intake Questions 4 / 13" at bounding box center [329, 255] width 648 height 1193
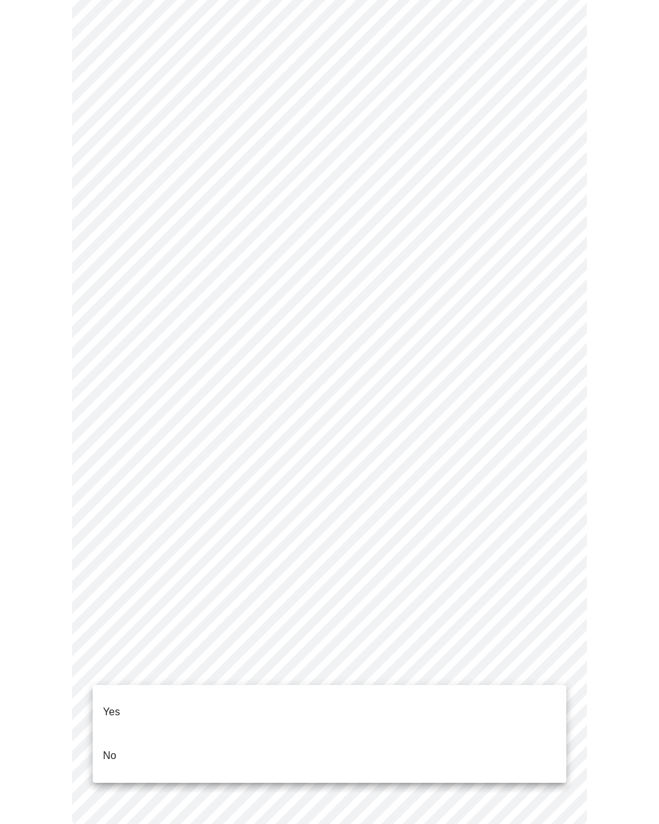
click at [110, 704] on p "Yes" at bounding box center [111, 711] width 17 height 15
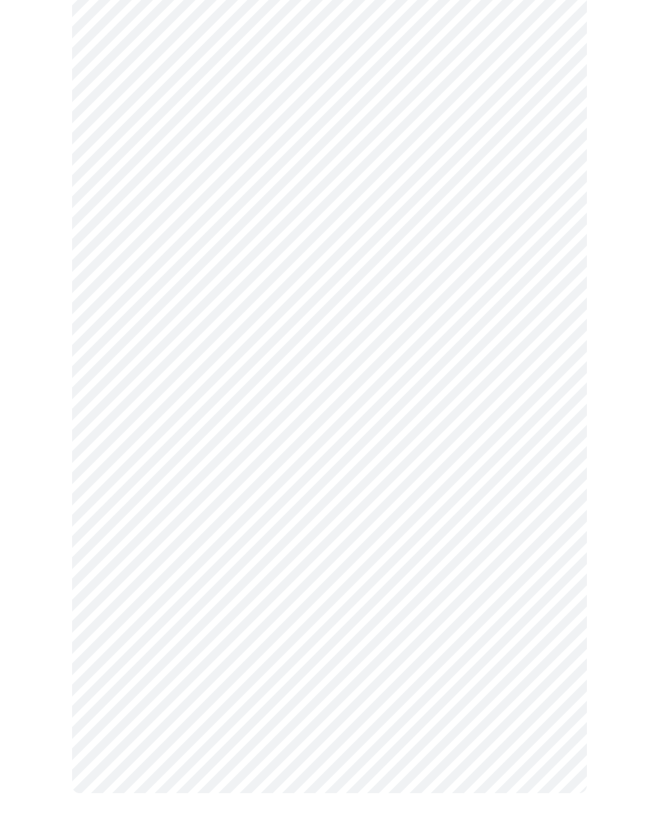
scroll to position [0, 0]
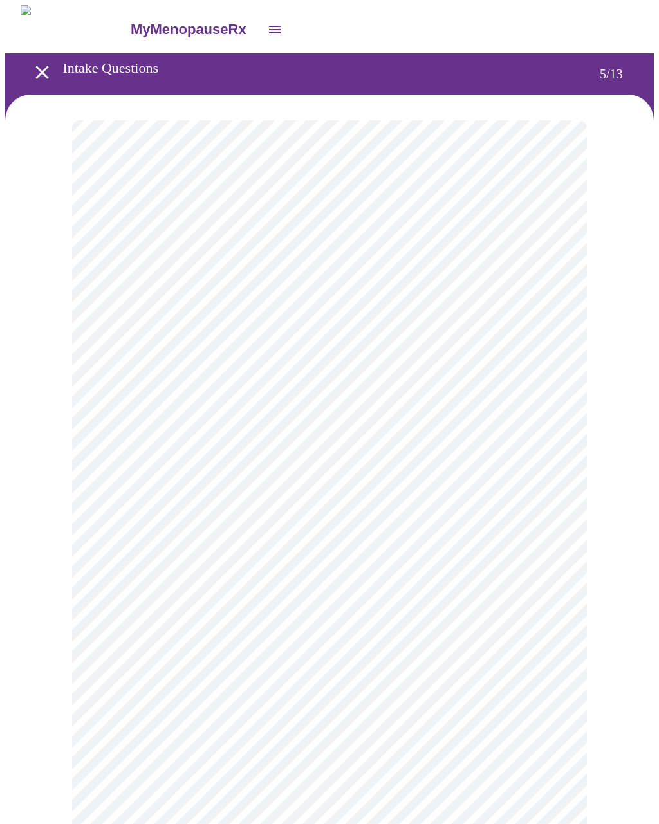
click at [118, 447] on body "MyMenopauseRx Intake Questions 5 / 13" at bounding box center [329, 480] width 648 height 950
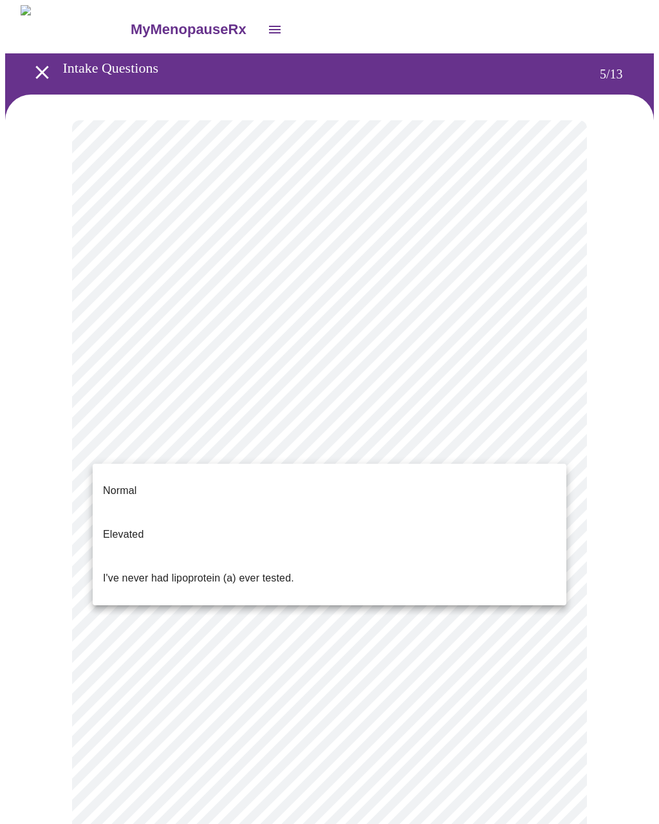
click at [101, 517] on li "Elevated" at bounding box center [329, 535] width 473 height 44
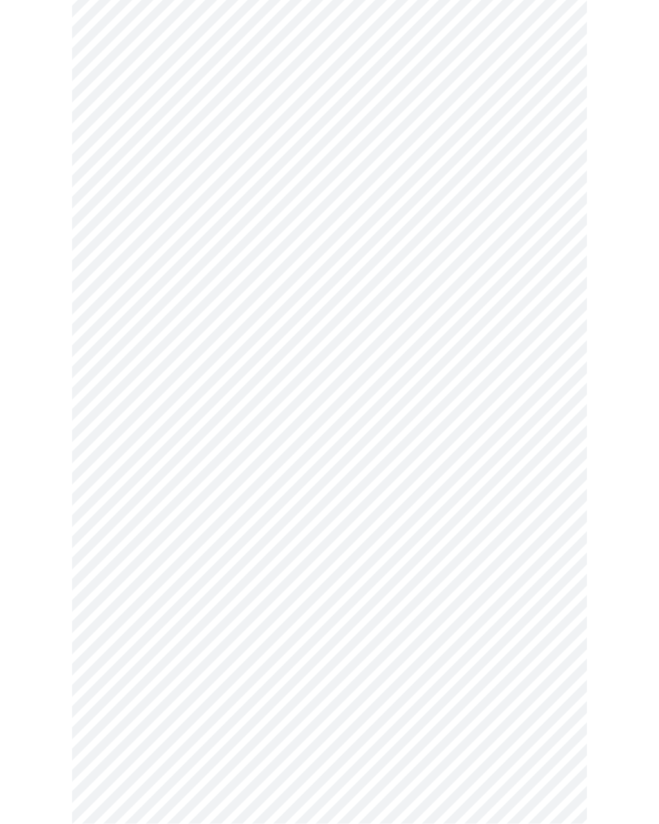
scroll to position [3133, 0]
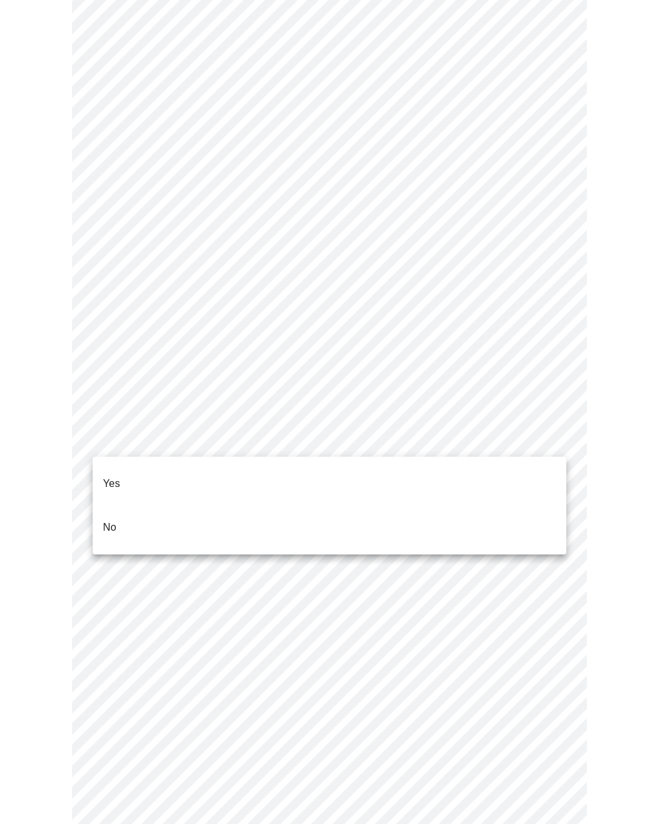
click at [107, 518] on span "No" at bounding box center [110, 527] width 14 height 36
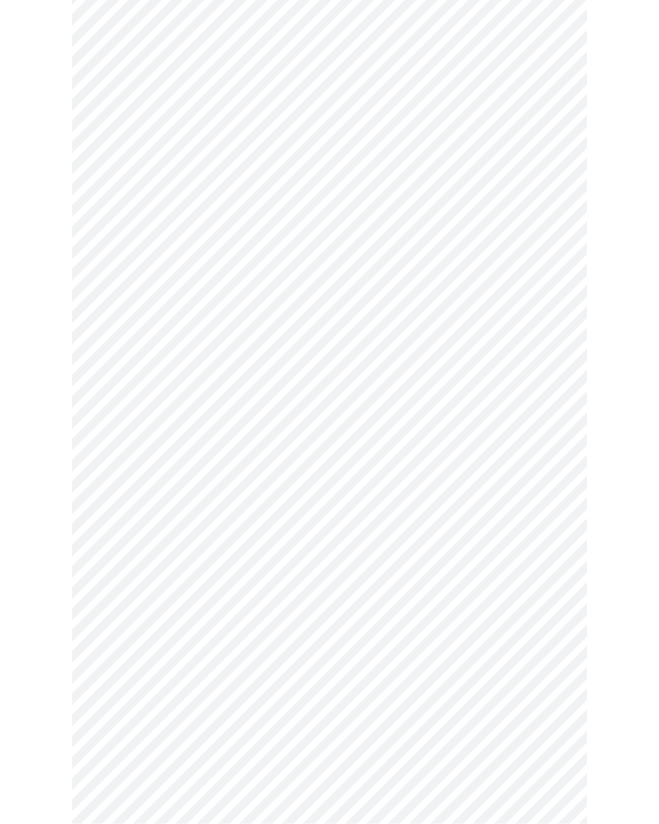
scroll to position [536, 0]
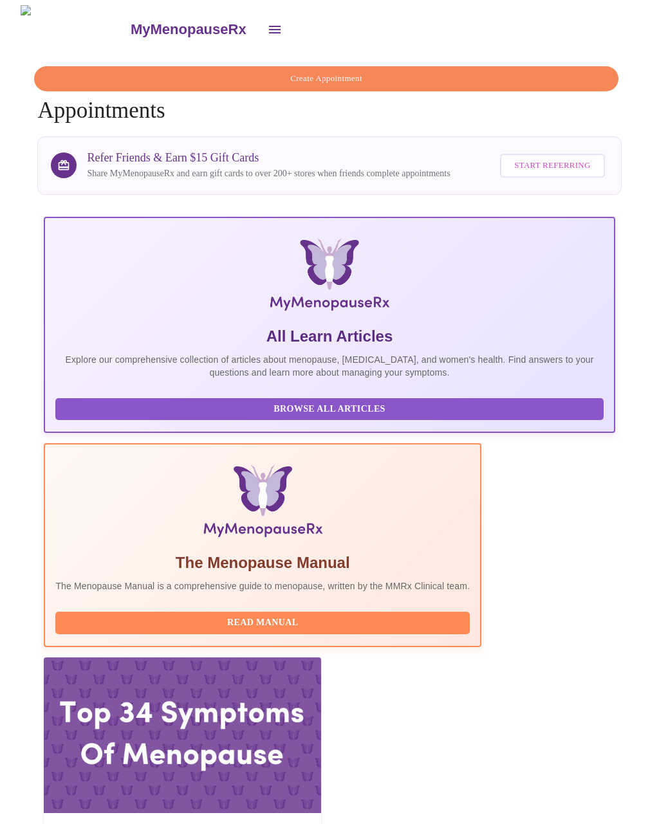
click at [259, 15] on button "open drawer" at bounding box center [274, 29] width 31 height 31
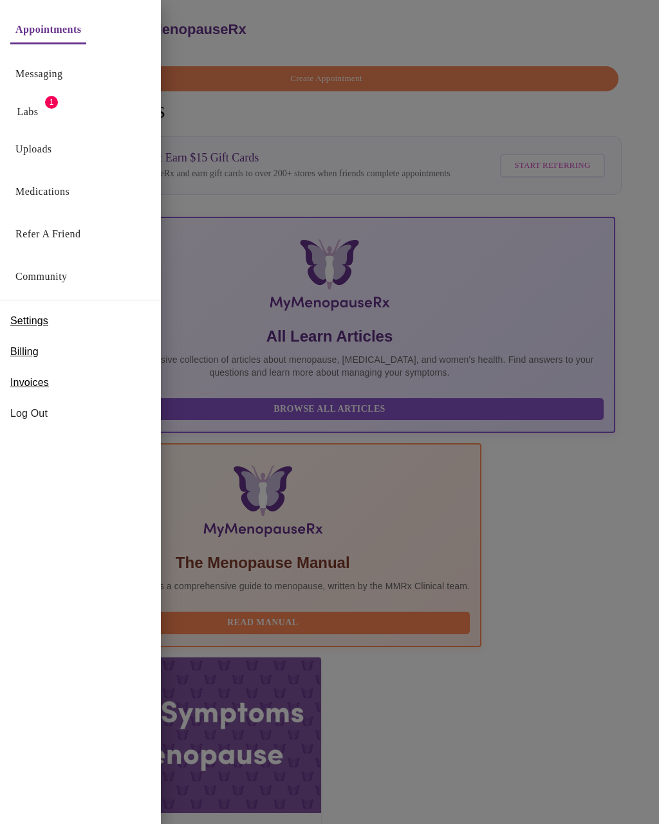
click at [24, 113] on link "Labs" at bounding box center [27, 112] width 21 height 18
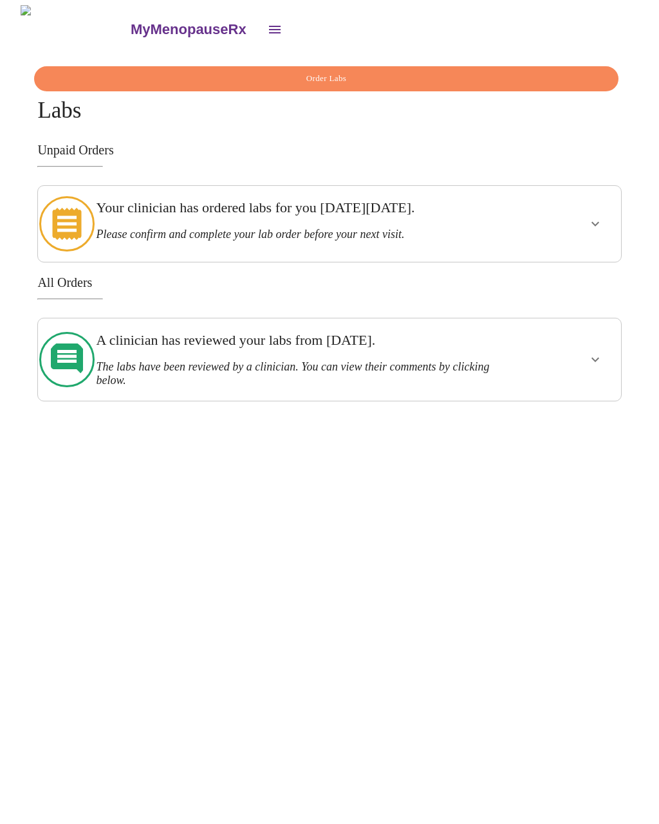
click at [107, 213] on h3 "Your clinician has ordered labs for you [DATE][DATE]." at bounding box center [300, 207] width 408 height 17
click at [127, 215] on h3 "Your clinician has ordered labs for you [DATE][DATE]." at bounding box center [300, 207] width 408 height 17
click at [603, 216] on icon "show more" at bounding box center [594, 223] width 15 height 15
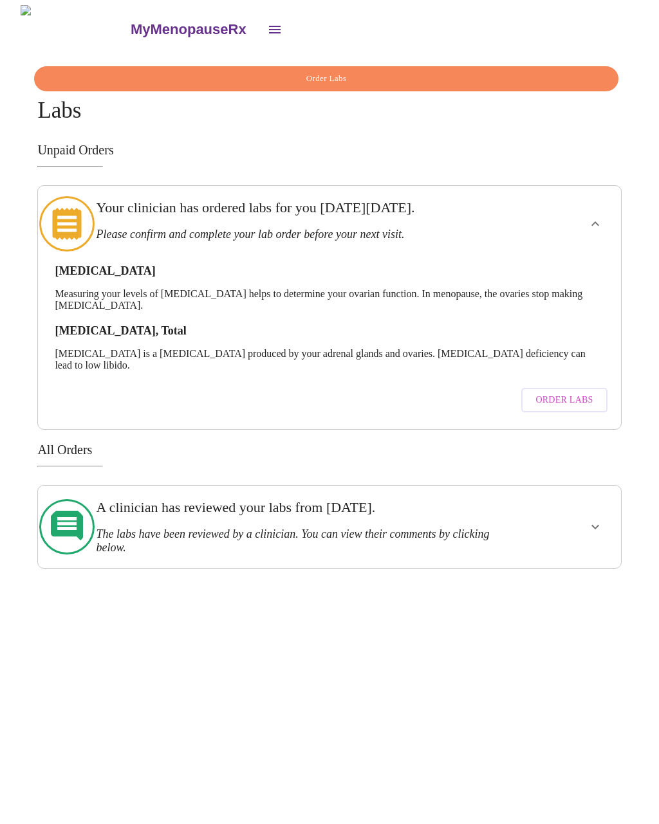
click at [583, 396] on button "Order Labs" at bounding box center [564, 400] width 86 height 25
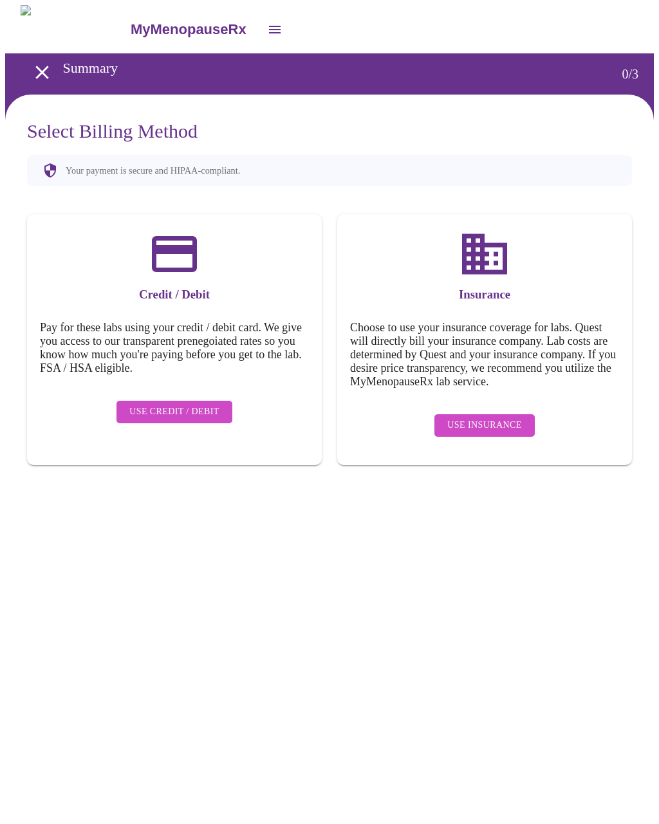
click at [487, 433] on span "Use Insurance" at bounding box center [484, 425] width 74 height 16
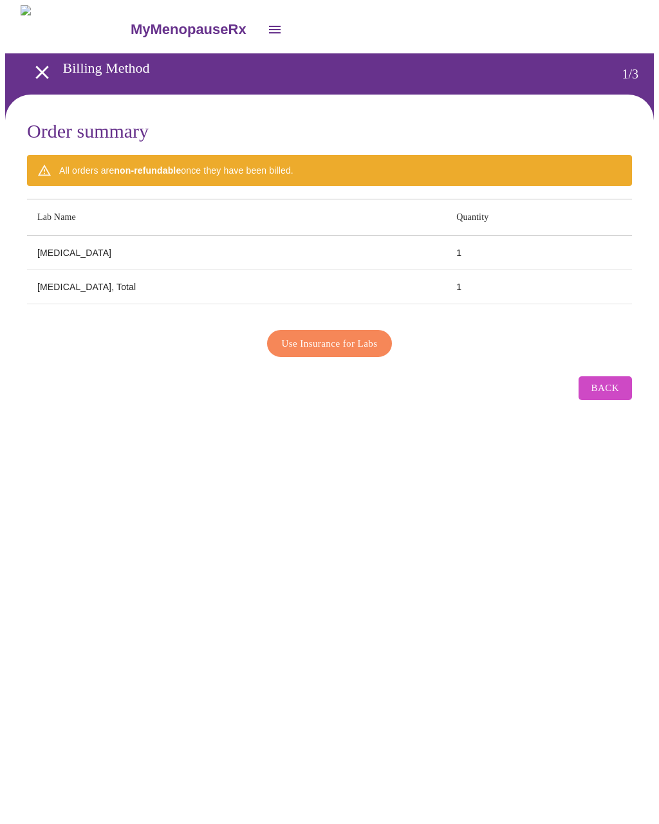
click at [320, 340] on span "Use Insurance for Labs" at bounding box center [330, 343] width 96 height 17
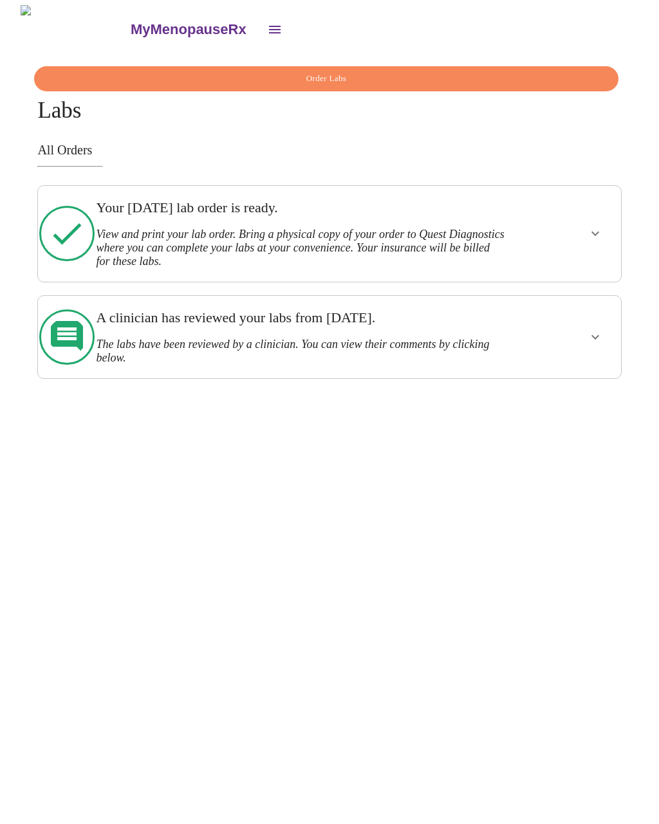
click at [109, 228] on h3 "View and print your lab order. Bring a physical copy of your order to Quest Dia…" at bounding box center [300, 248] width 408 height 41
click at [597, 226] on icon "show more" at bounding box center [594, 233] width 15 height 15
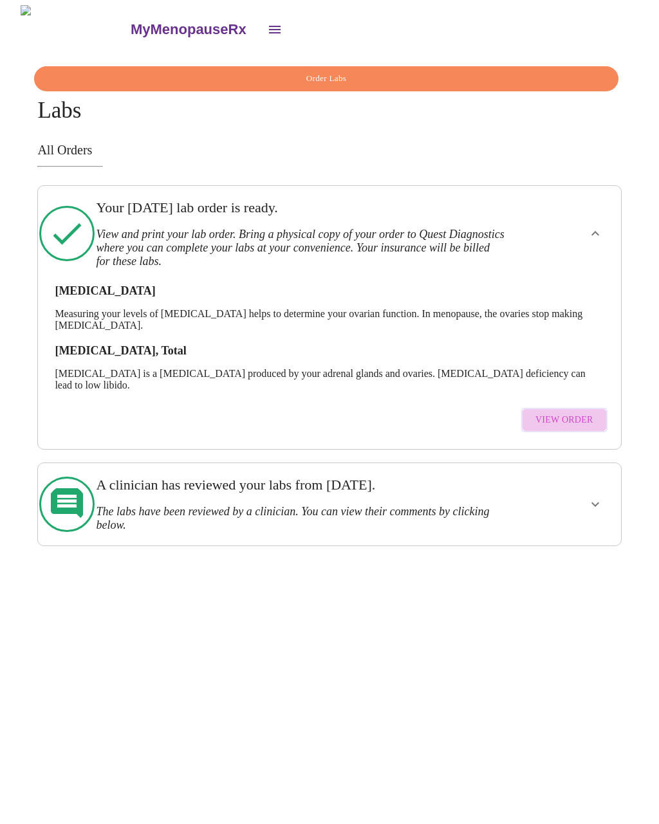
click at [588, 417] on span "View Order" at bounding box center [564, 420] width 58 height 16
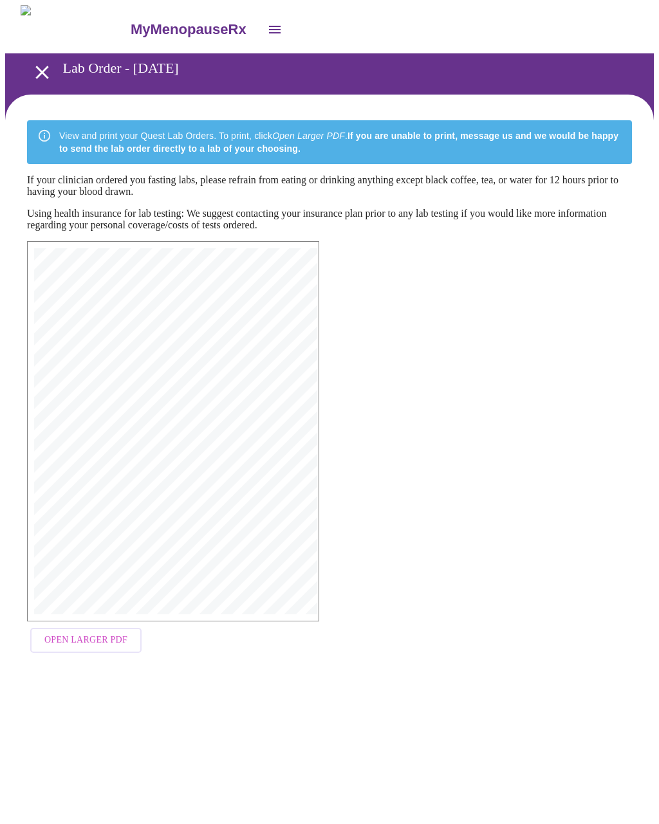
click at [53, 648] on span "Open Larger PDF" at bounding box center [85, 640] width 83 height 16
click at [52, 648] on span "Open Larger PDF" at bounding box center [85, 640] width 83 height 16
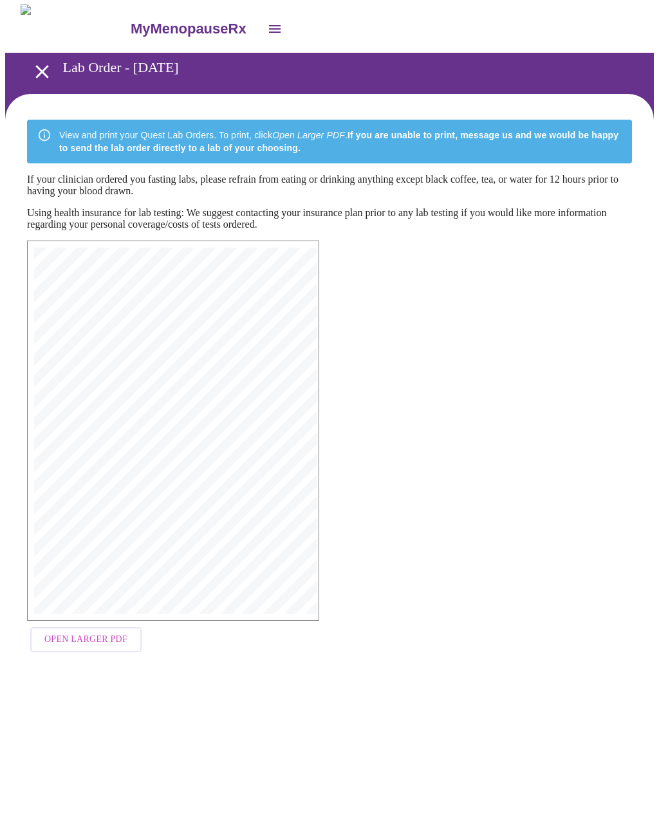
click at [190, 23] on link "MyMenopauseRx" at bounding box center [194, 29] width 130 height 45
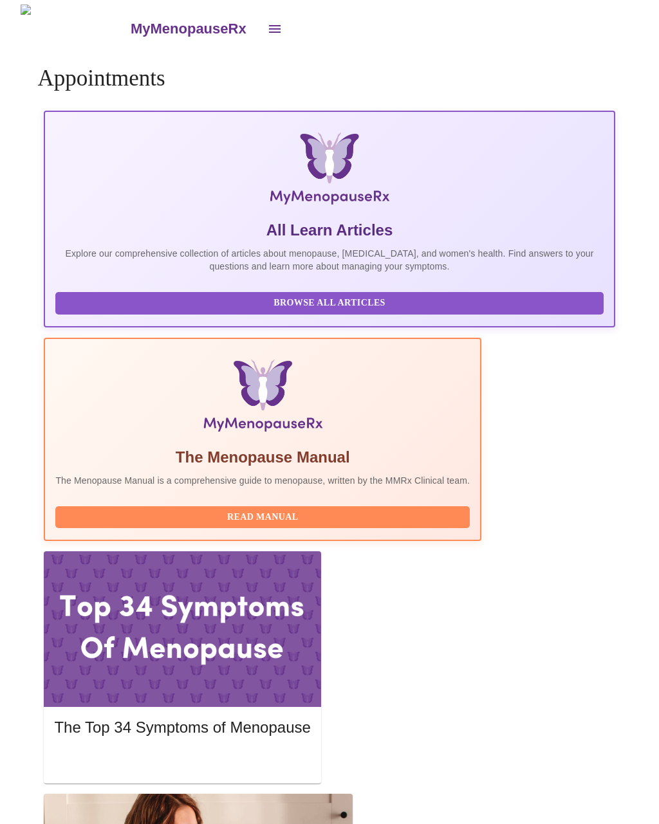
click at [267, 30] on icon "open drawer" at bounding box center [274, 28] width 15 height 15
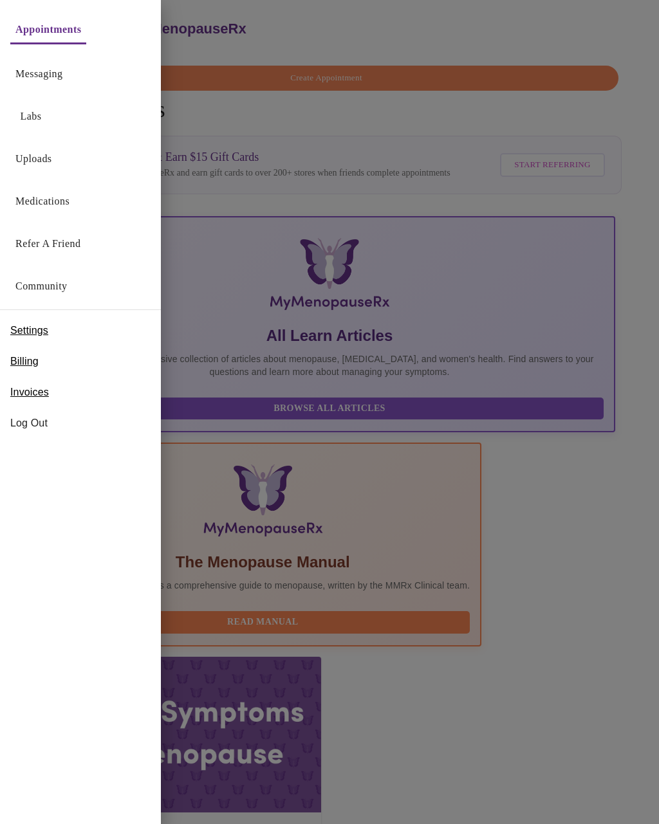
click at [258, 206] on div at bounding box center [329, 412] width 659 height 824
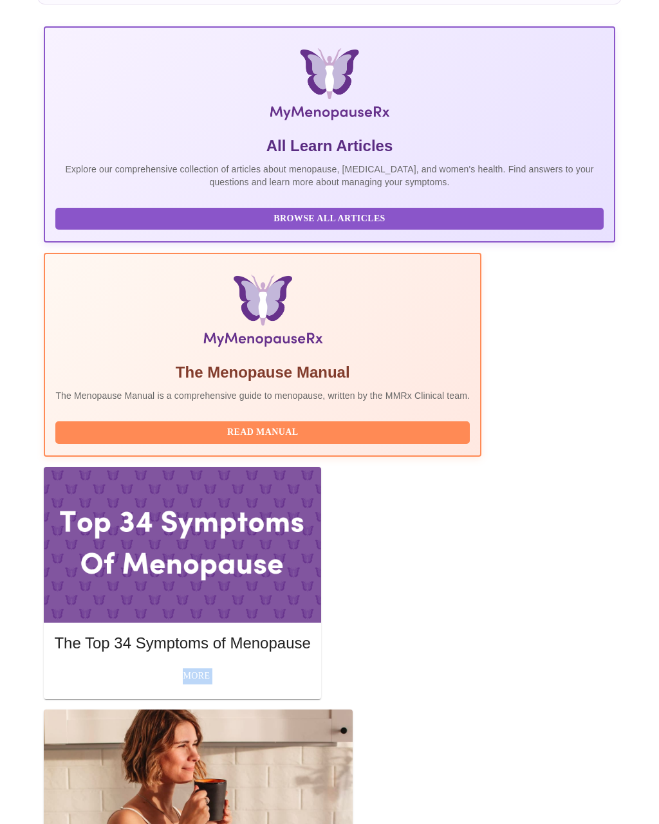
scroll to position [0, 0]
